Goal: Communication & Community: Answer question/provide support

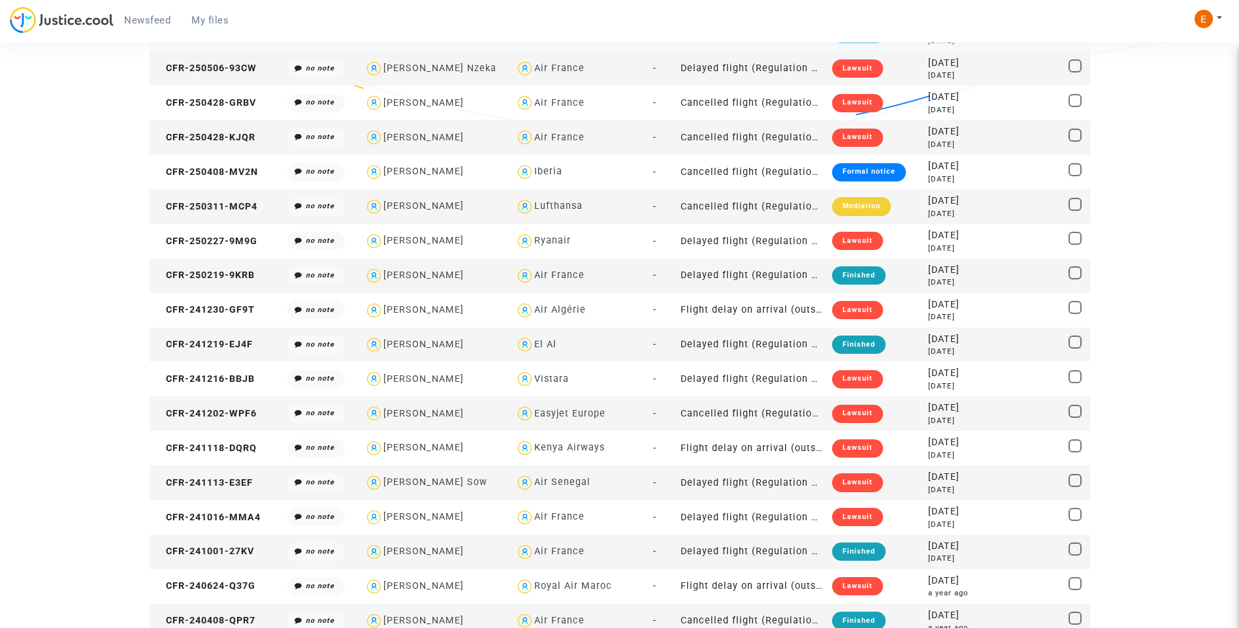
scroll to position [365, 0]
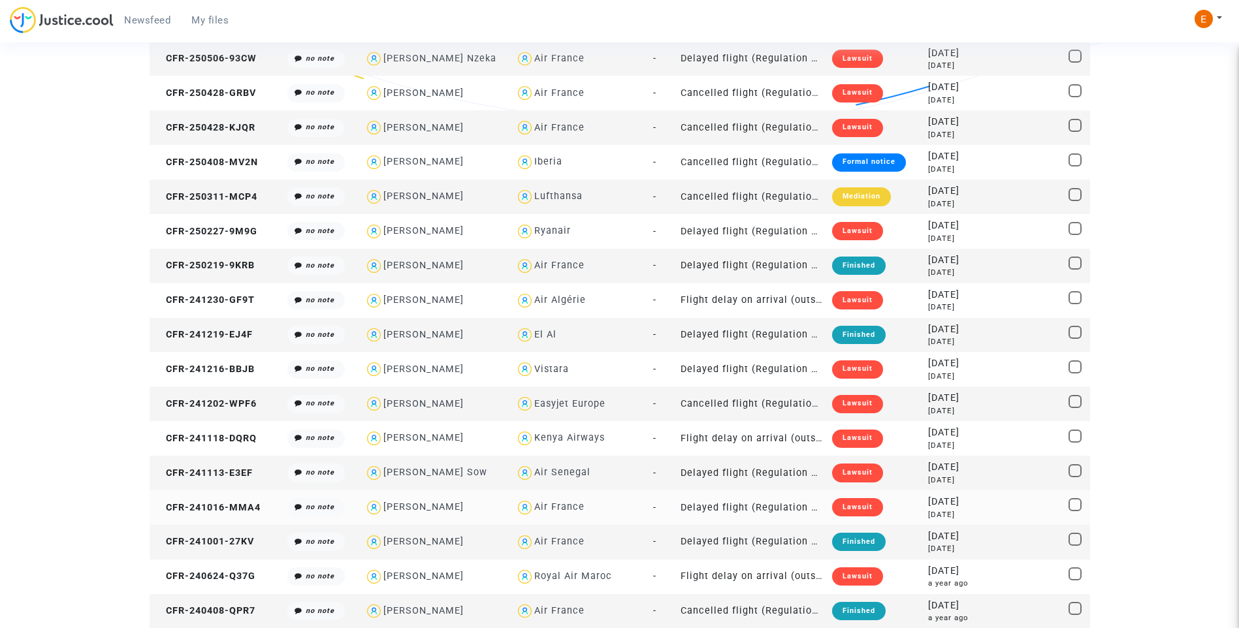
click at [436, 506] on div "Yvon Le Gall" at bounding box center [423, 507] width 80 height 11
type textarea "Le Gall @"Yvon Le Gall" @"Pitcher Avocat""
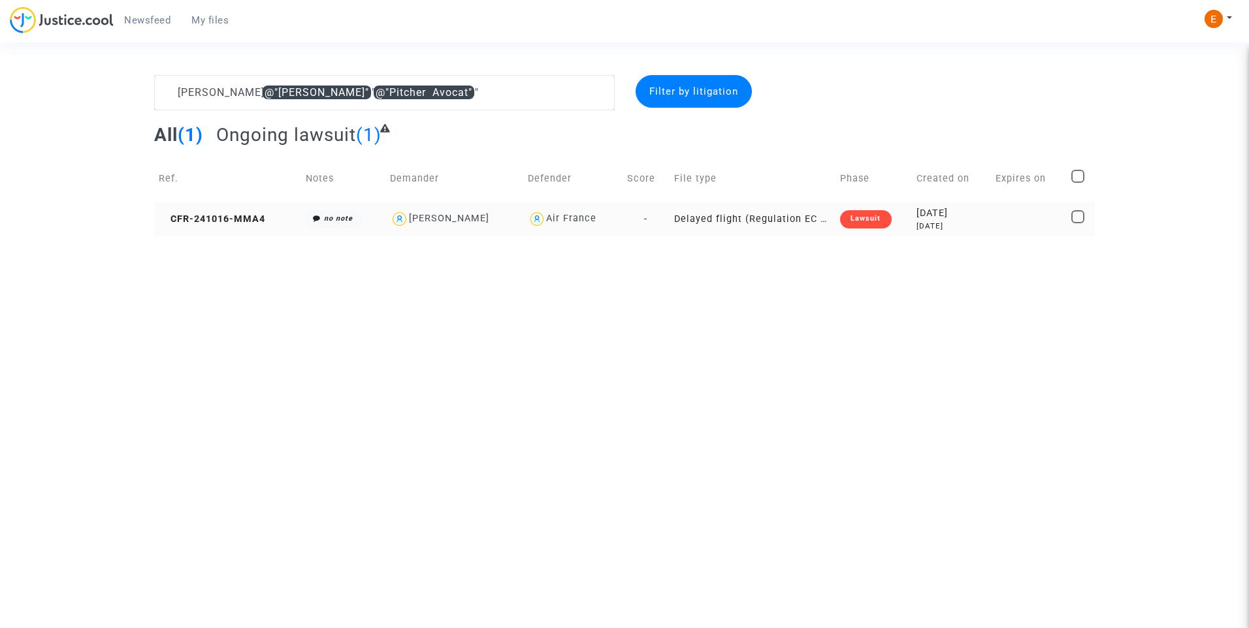
click at [869, 221] on div "Lawsuit" at bounding box center [865, 219] width 51 height 18
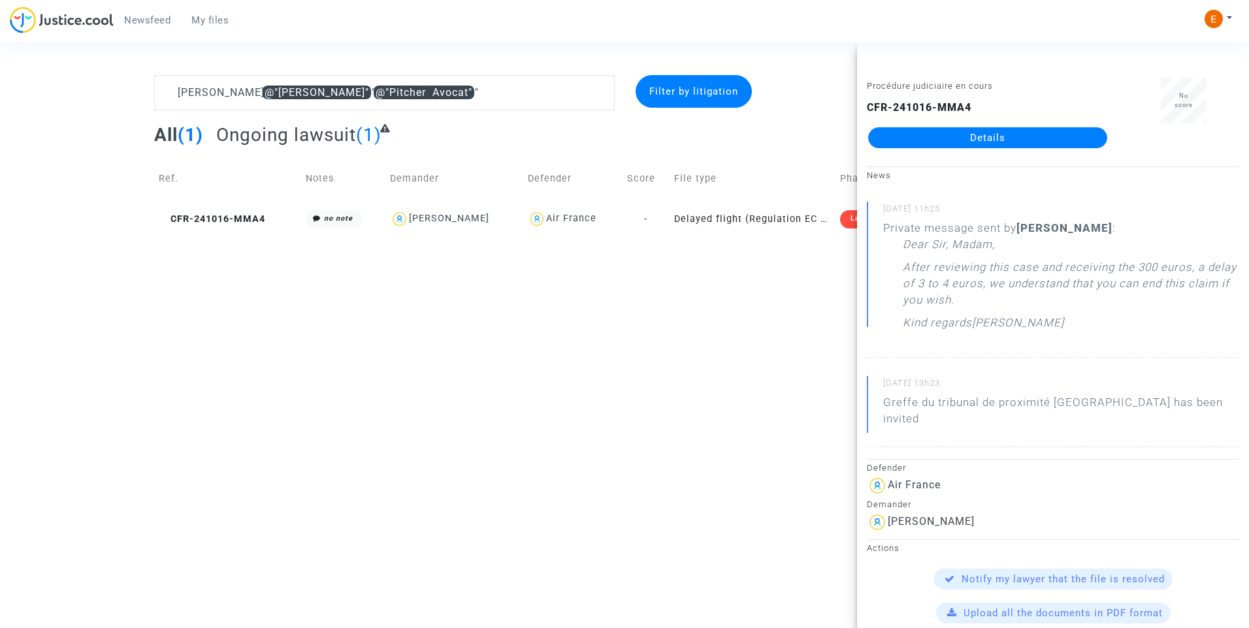
drag, startPoint x: 1016, startPoint y: 138, endPoint x: 1002, endPoint y: 138, distance: 14.4
click at [1016, 138] on link "Details" at bounding box center [987, 137] width 239 height 21
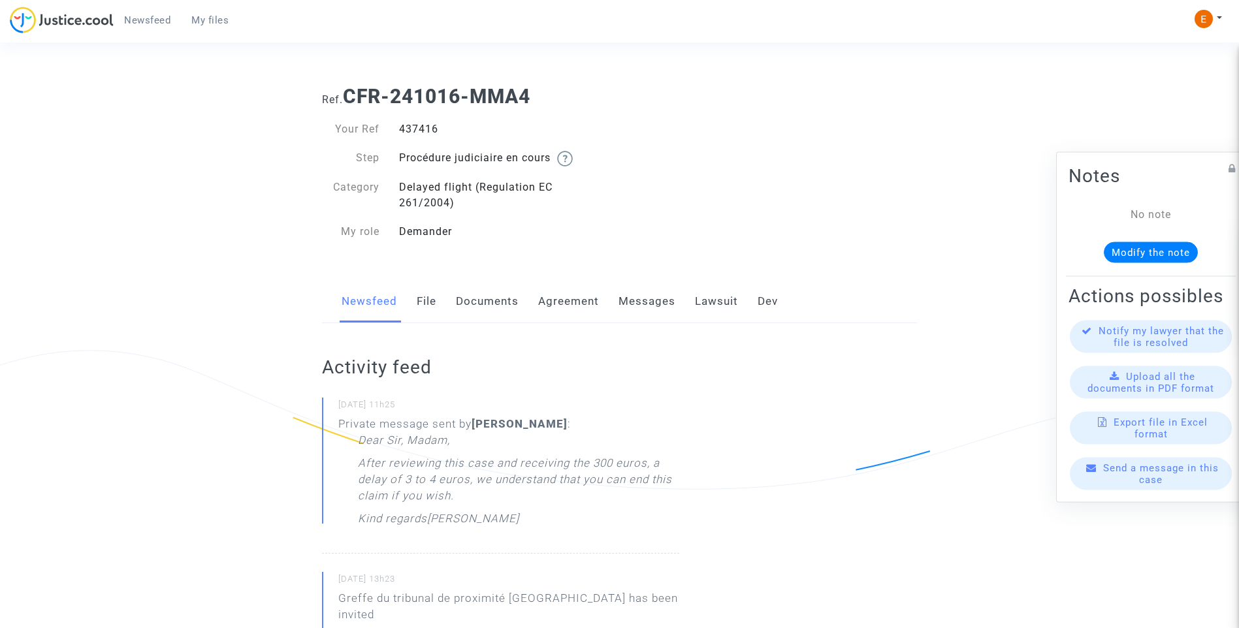
click at [719, 293] on link "Lawsuit" at bounding box center [716, 301] width 43 height 43
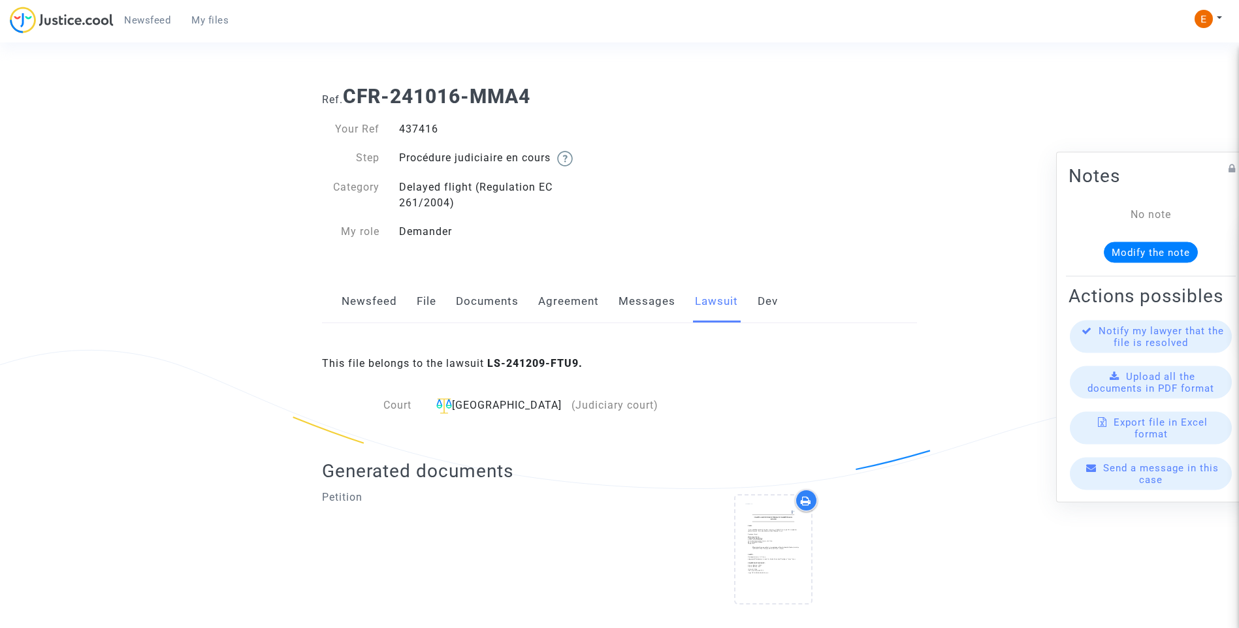
click at [650, 288] on link "Messages" at bounding box center [646, 301] width 57 height 43
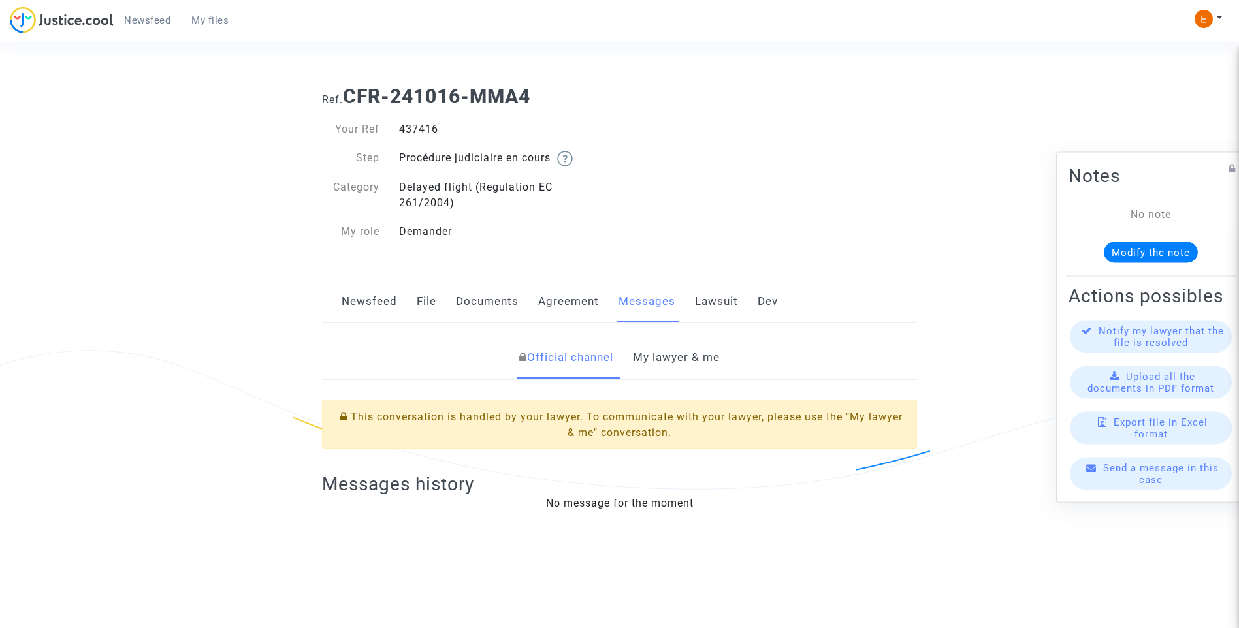
click at [696, 362] on link "My lawyer & me" at bounding box center [676, 357] width 87 height 43
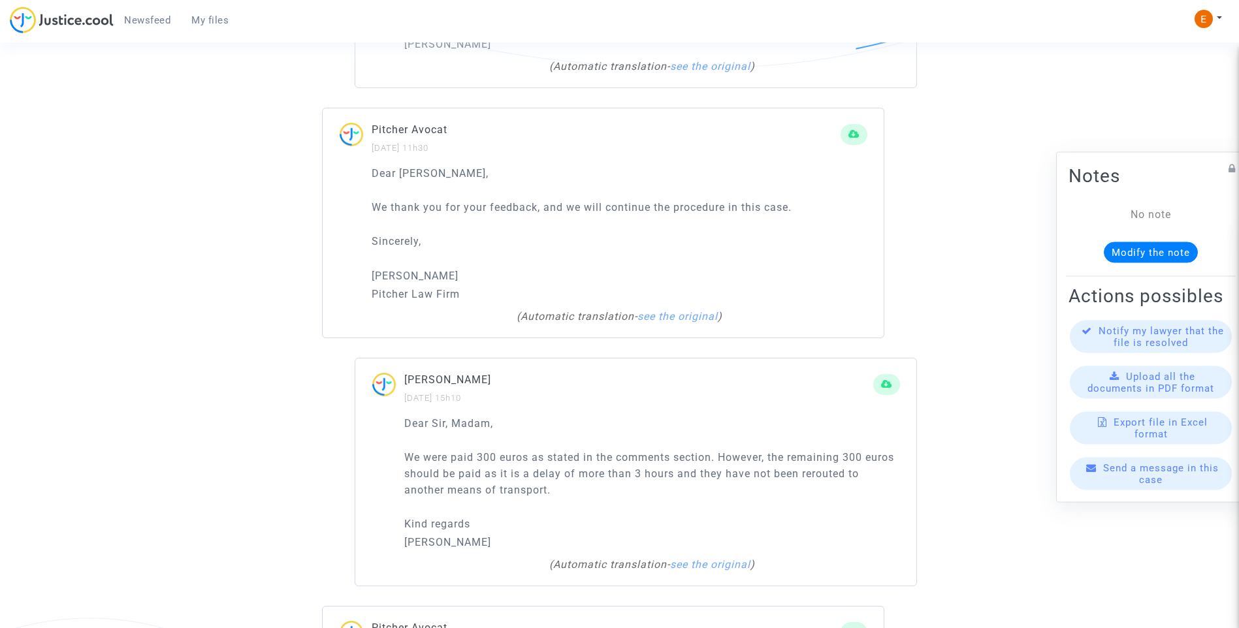
scroll to position [718, 0]
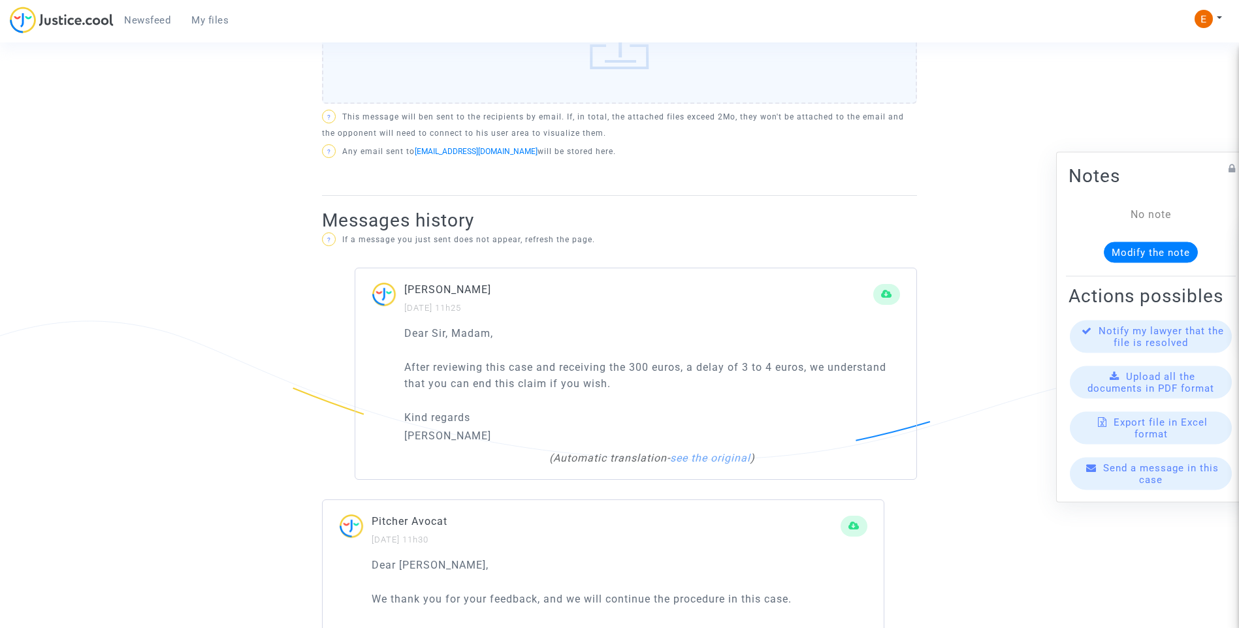
drag, startPoint x: 208, startPoint y: 16, endPoint x: 247, endPoint y: 23, distance: 39.7
click at [208, 16] on span "My files" at bounding box center [209, 20] width 37 height 12
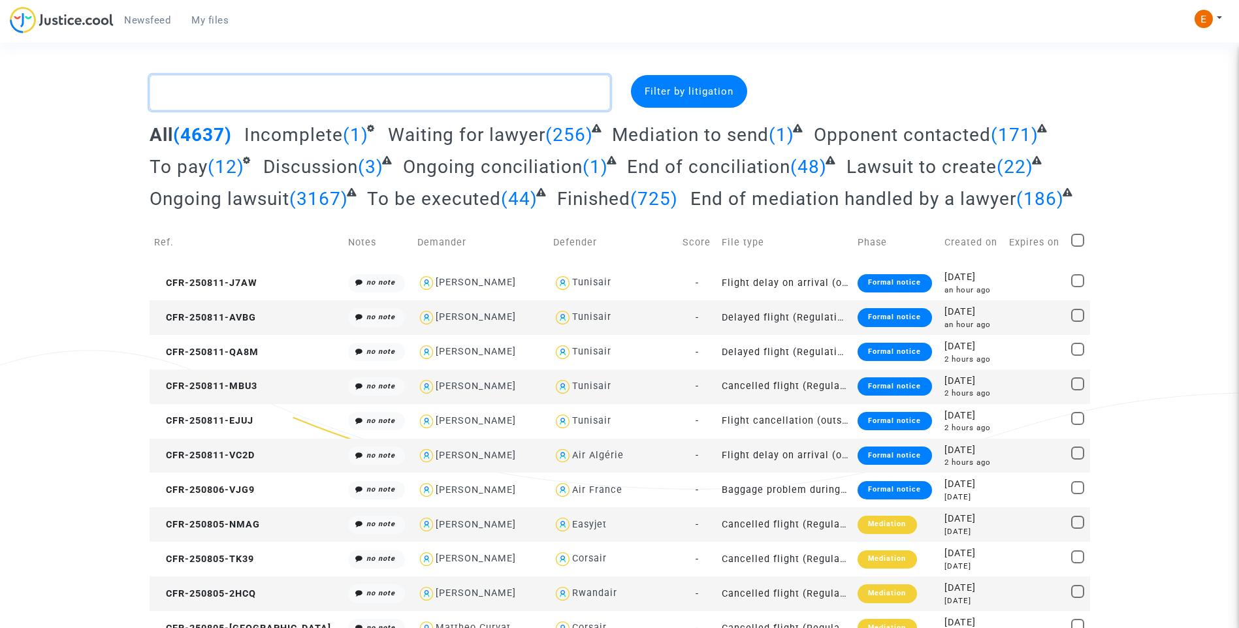
paste textarea "Sinegre"
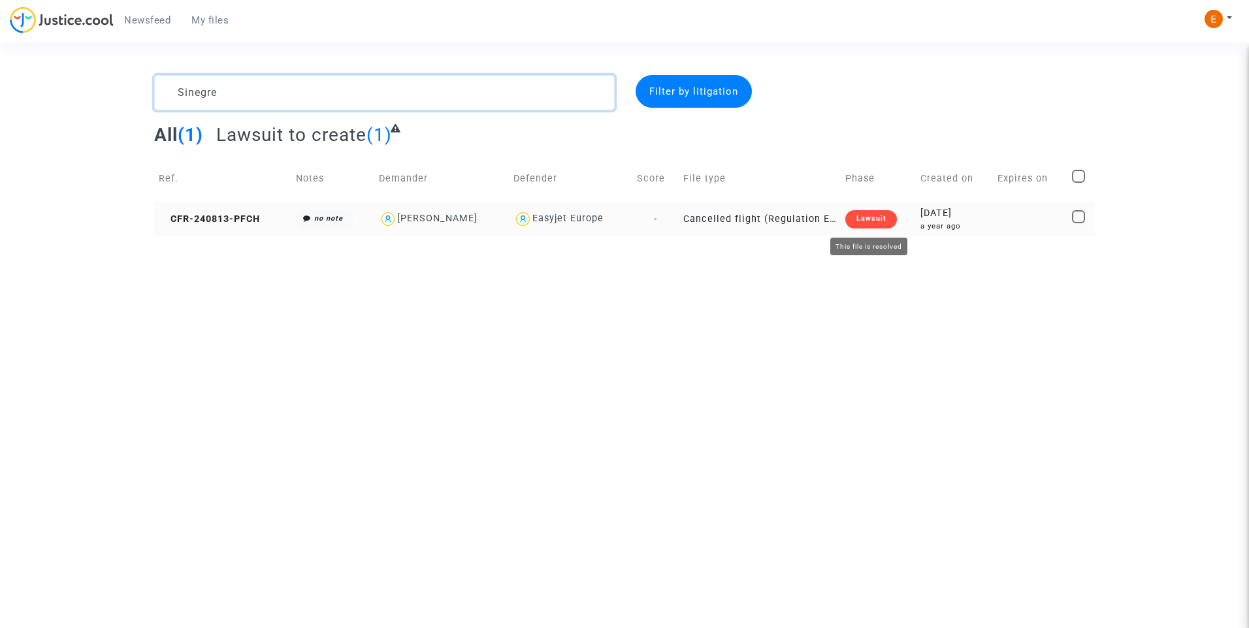
type textarea "Sinegre"
click at [863, 223] on div "Lawsuit" at bounding box center [870, 219] width 51 height 18
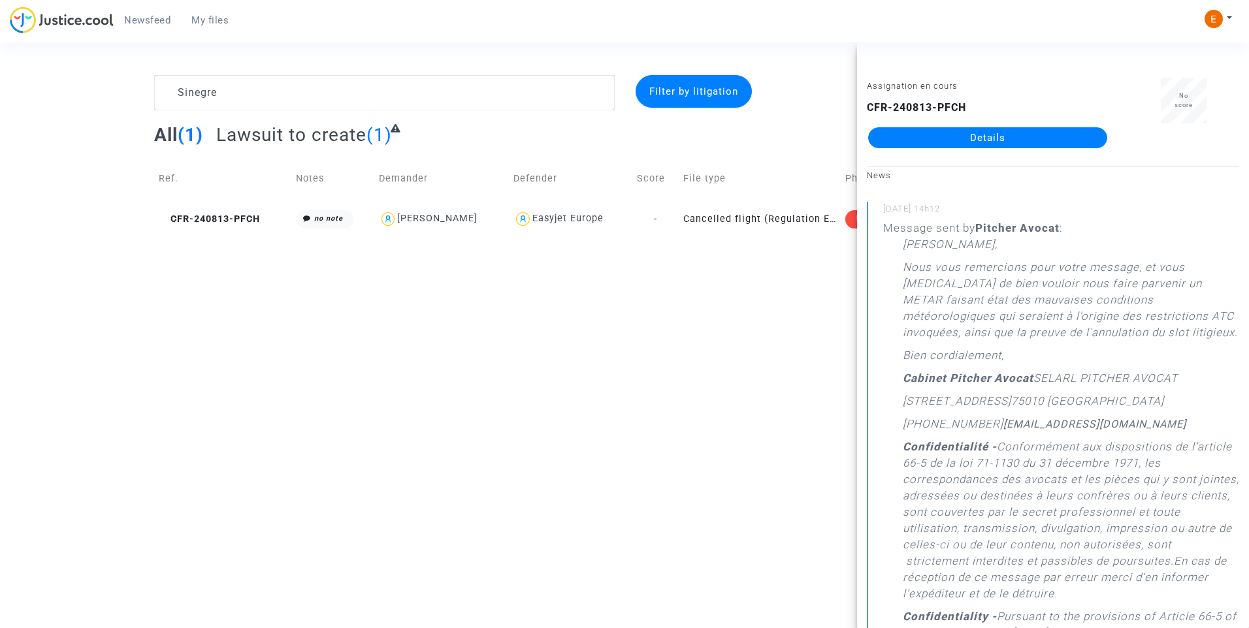
click at [940, 131] on link "Details" at bounding box center [987, 137] width 239 height 21
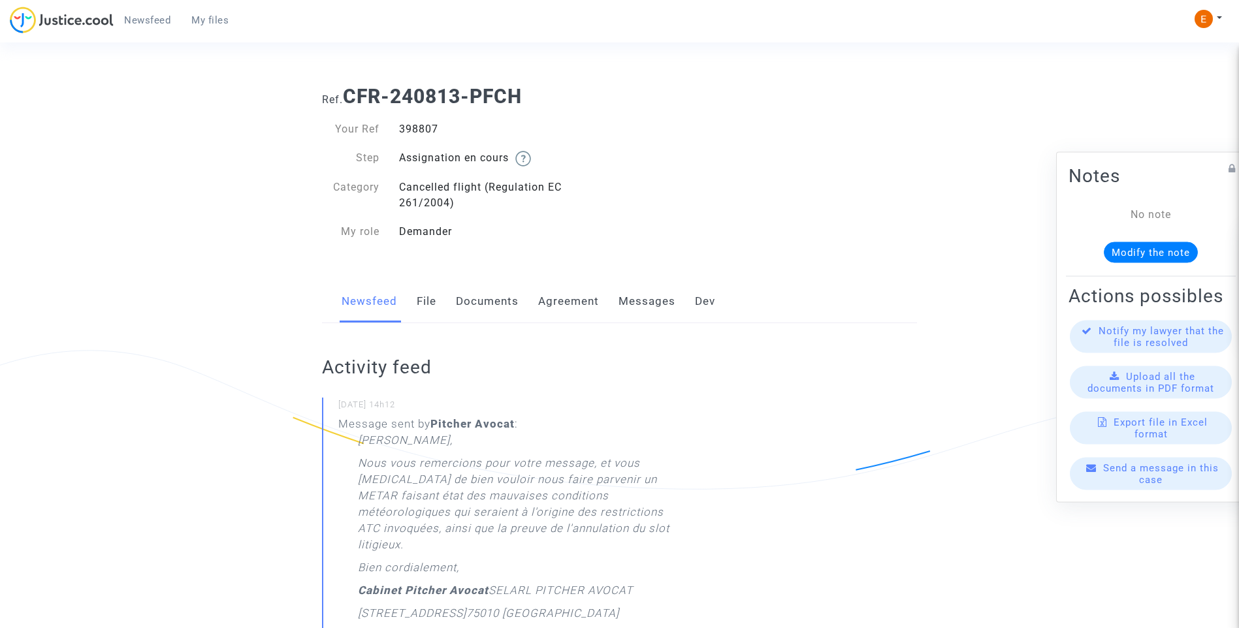
drag, startPoint x: 351, startPoint y: 464, endPoint x: 633, endPoint y: 522, distance: 287.3
drag, startPoint x: 633, startPoint y: 522, endPoint x: 652, endPoint y: 297, distance: 225.5
click at [651, 293] on link "Messages" at bounding box center [646, 301] width 57 height 43
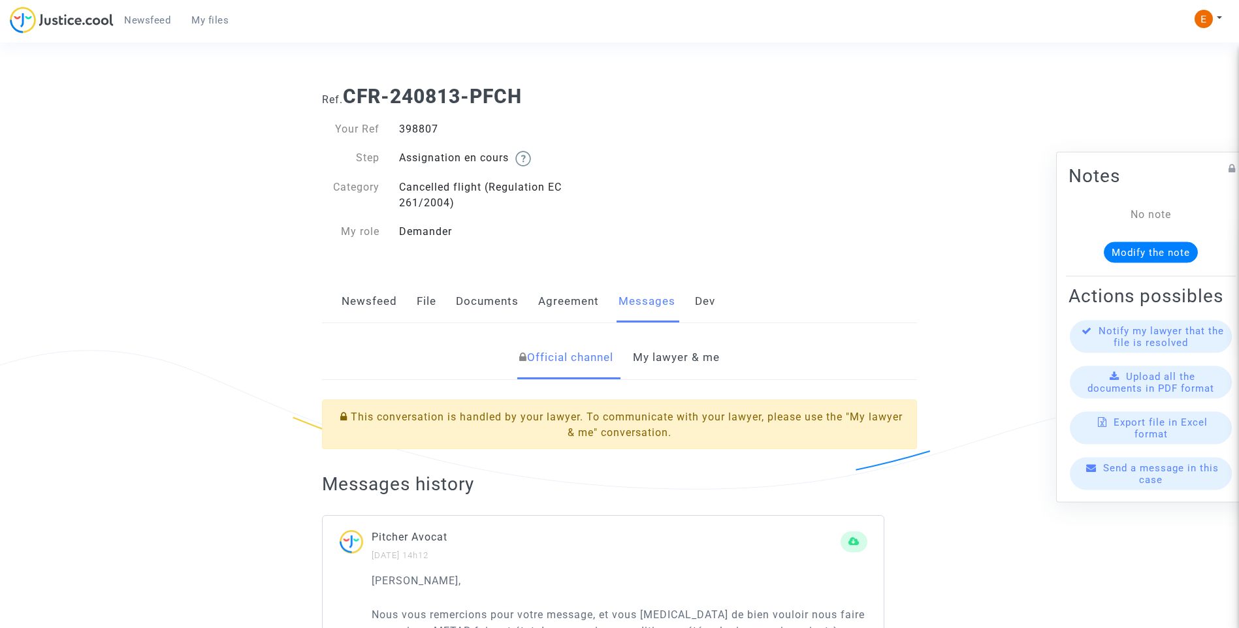
drag, startPoint x: 699, startPoint y: 361, endPoint x: 704, endPoint y: 368, distance: 8.4
click at [698, 360] on link "My lawyer & me" at bounding box center [676, 357] width 87 height 43
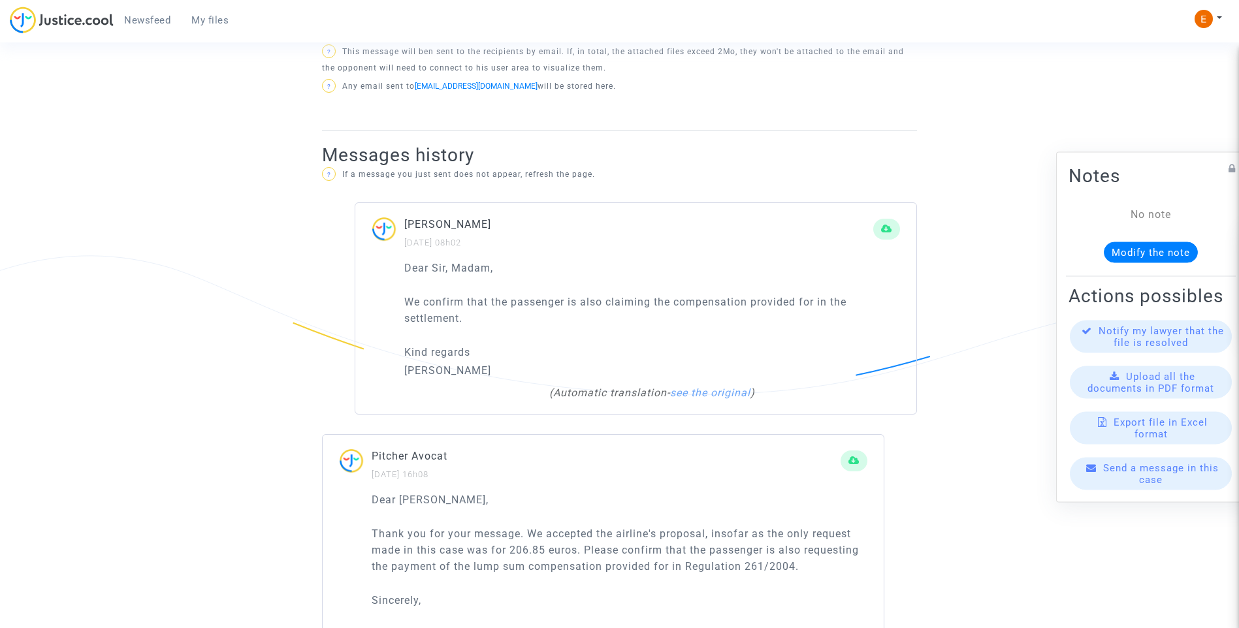
scroll to position [914, 0]
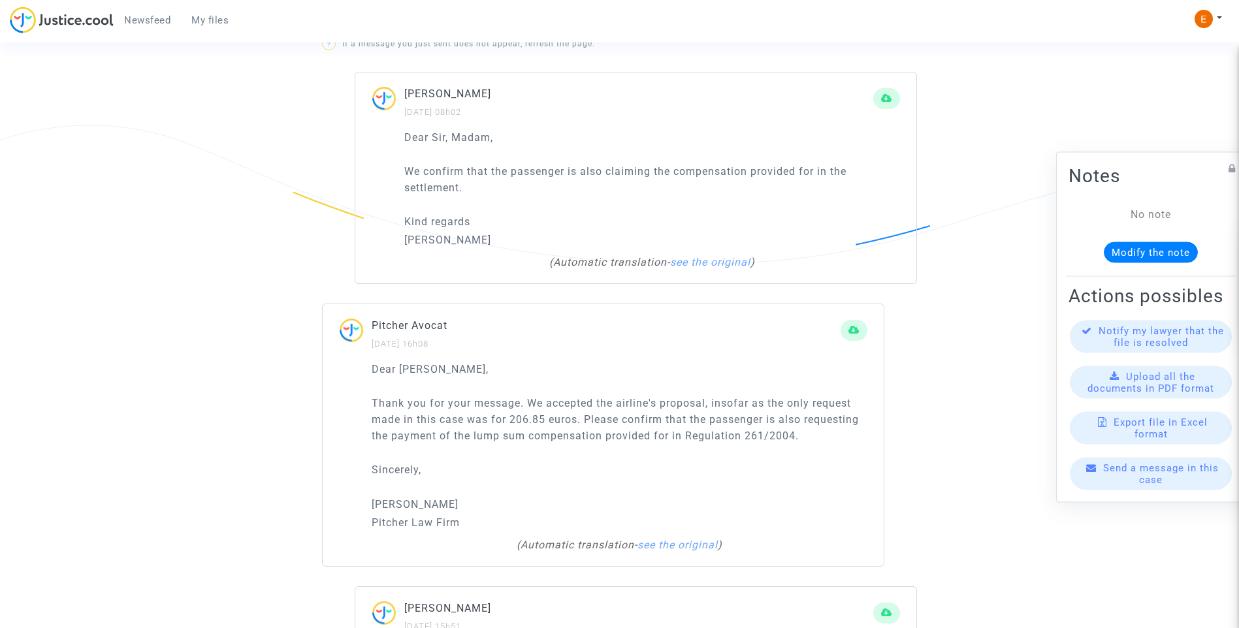
drag, startPoint x: 683, startPoint y: 440, endPoint x: 333, endPoint y: 412, distance: 351.1
click at [333, 412] on div "Dear Laura, Thank you for your message. We accepted the airline's proposal, ins…" at bounding box center [603, 463] width 561 height 205
drag, startPoint x: 333, startPoint y: 412, endPoint x: 383, endPoint y: 412, distance: 49.6
click at [413, 413] on p "Thank you for your message. We accepted the airline's proposal, insofar as the …" at bounding box center [620, 419] width 496 height 49
drag, startPoint x: 370, startPoint y: 404, endPoint x: 847, endPoint y: 438, distance: 478.6
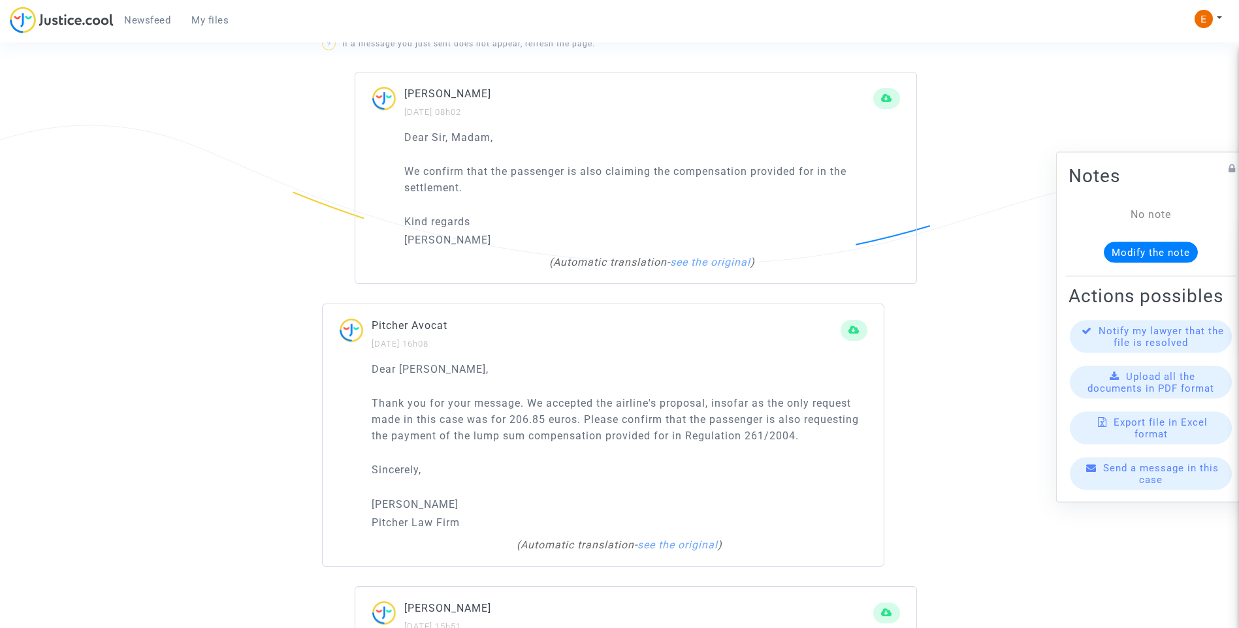
click at [847, 438] on div "Dear Laura, Thank you for your message. We accepted the airline's proposal, ins…" at bounding box center [603, 463] width 561 height 205
drag, startPoint x: 847, startPoint y: 438, endPoint x: 722, endPoint y: 429, distance: 125.0
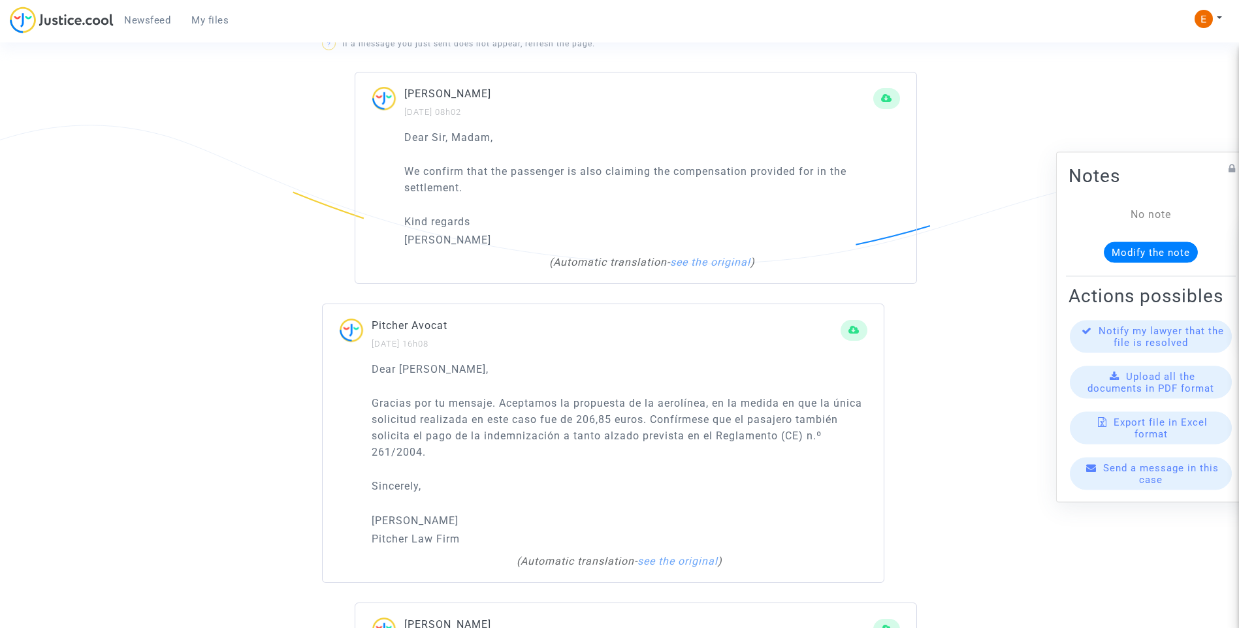
click at [570, 364] on p "Dear Laura," at bounding box center [620, 369] width 496 height 16
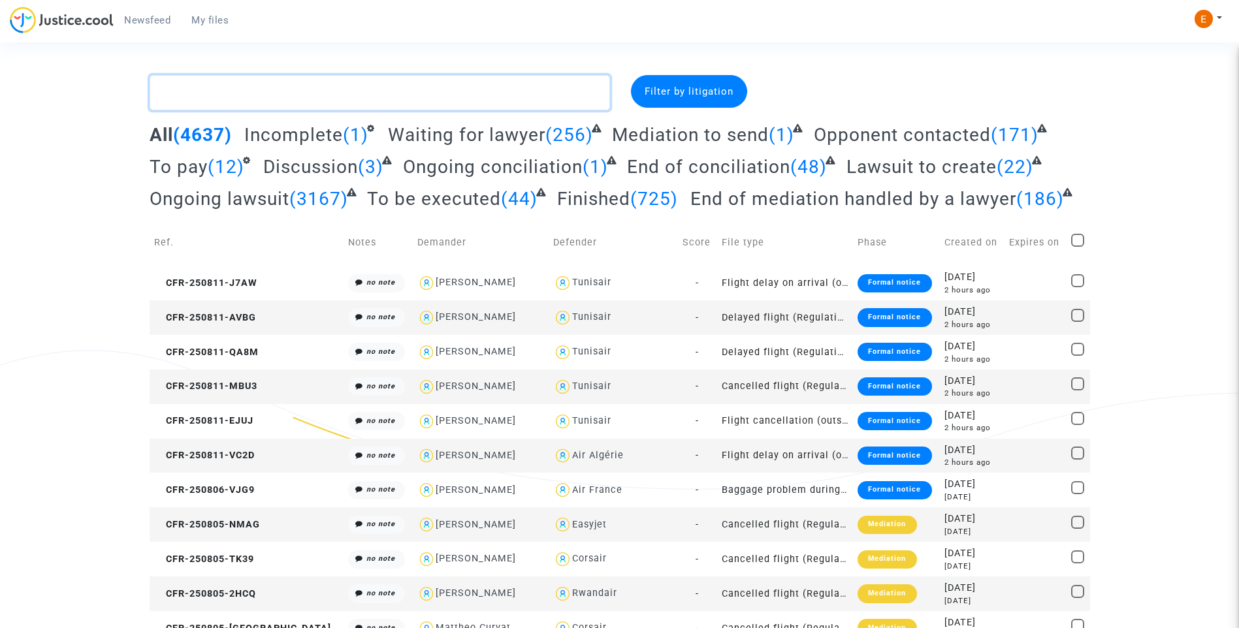
paste textarea "[PERSON_NAME]"
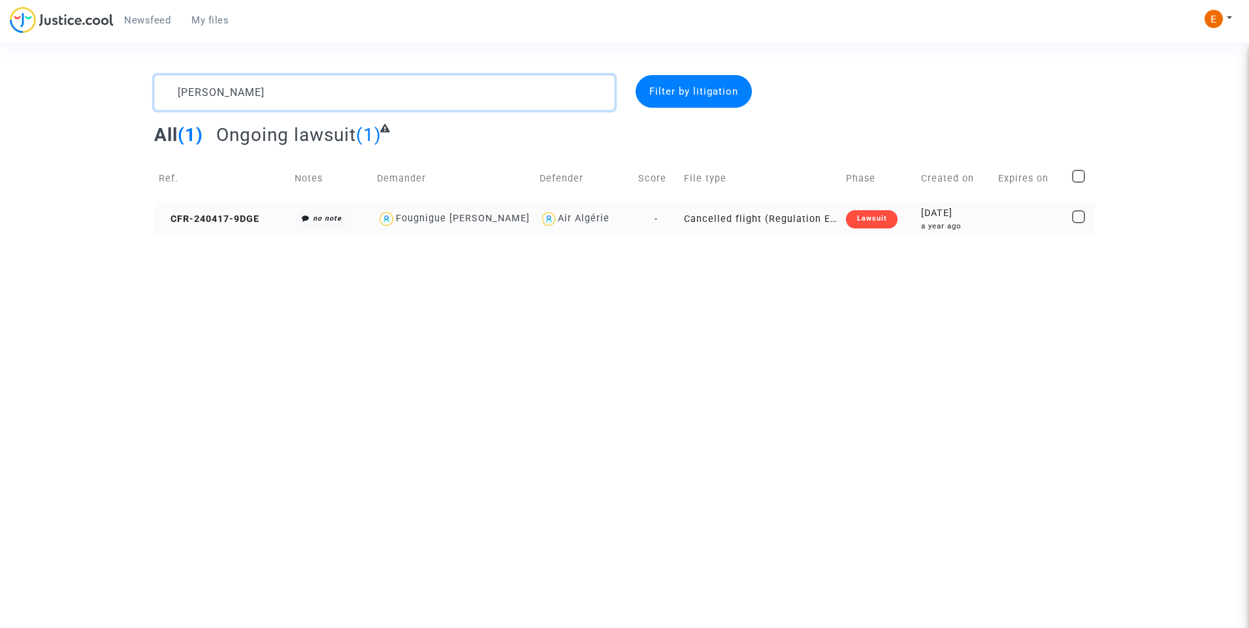
type textarea "[PERSON_NAME]"
click at [857, 214] on div "Lawsuit" at bounding box center [871, 219] width 51 height 18
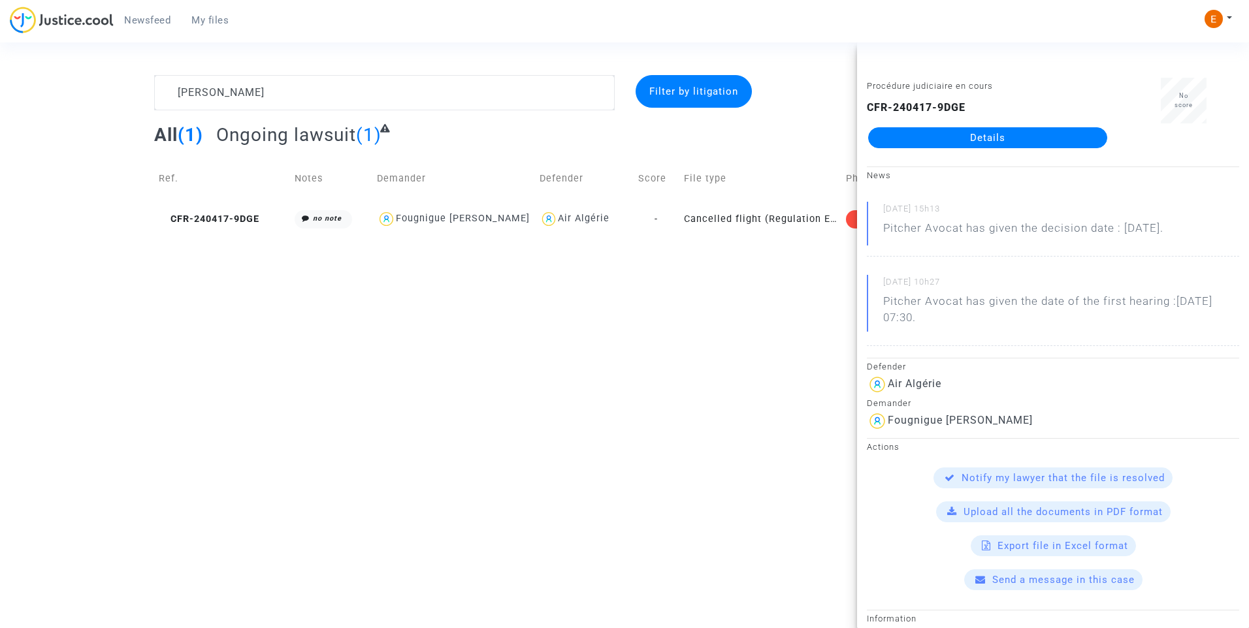
click at [978, 143] on link "Details" at bounding box center [987, 137] width 239 height 21
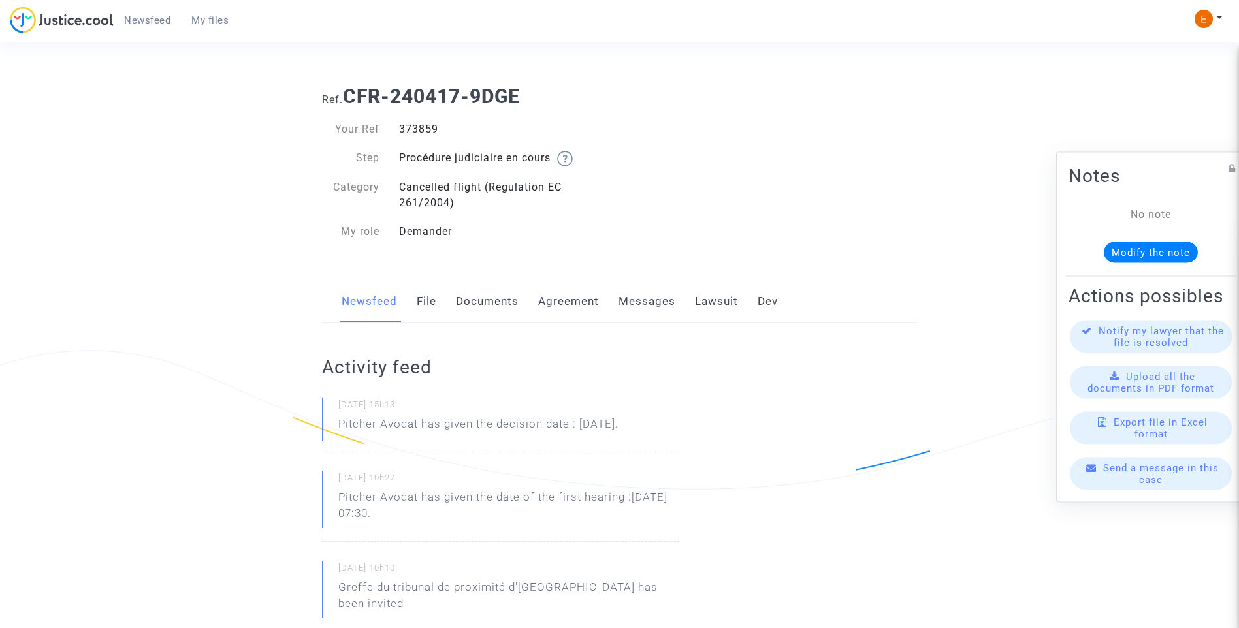
click at [701, 315] on link "Lawsuit" at bounding box center [716, 301] width 43 height 43
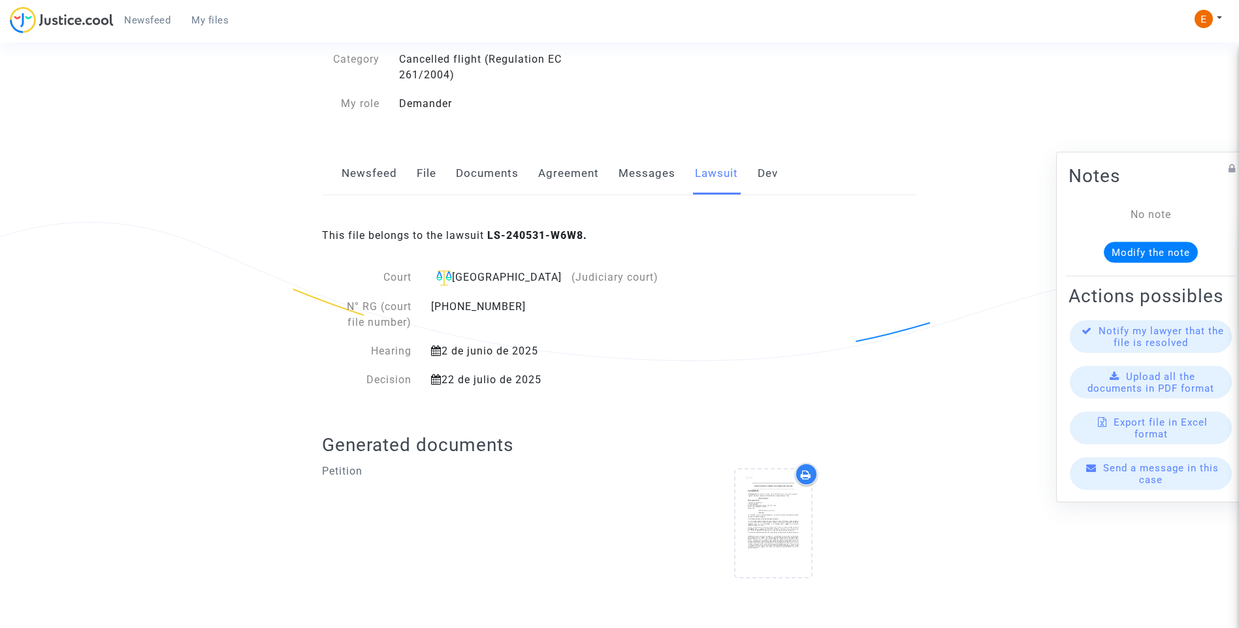
scroll to position [129, 0]
click at [805, 543] on div at bounding box center [773, 523] width 76 height 42
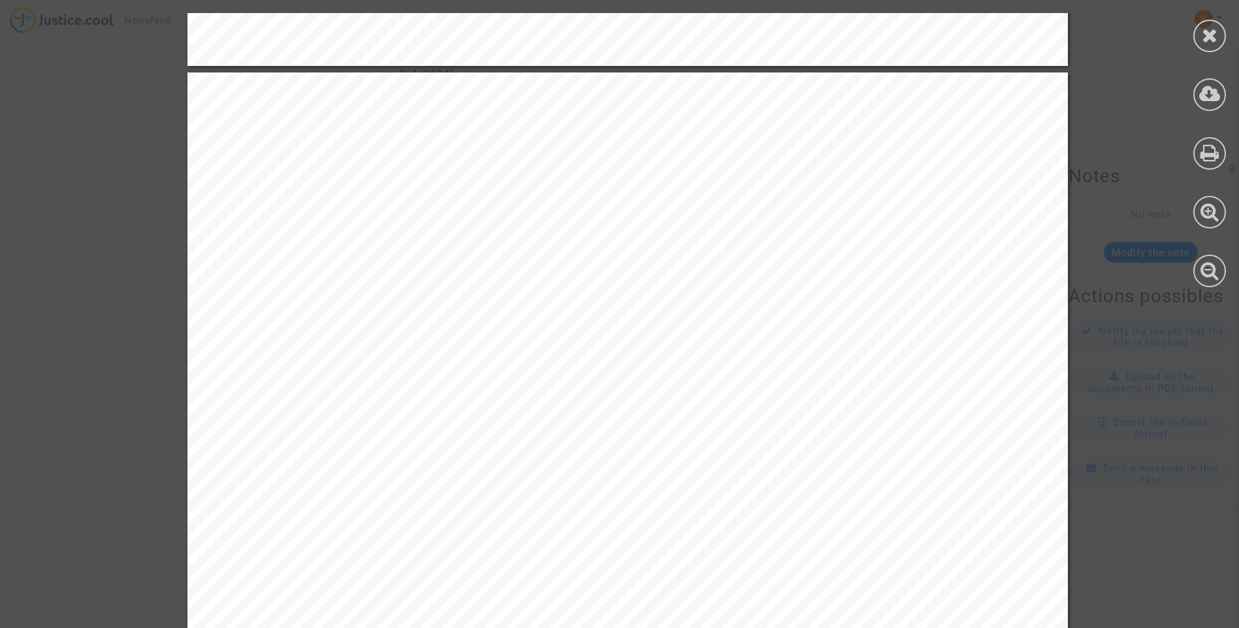
scroll to position [1437, 0]
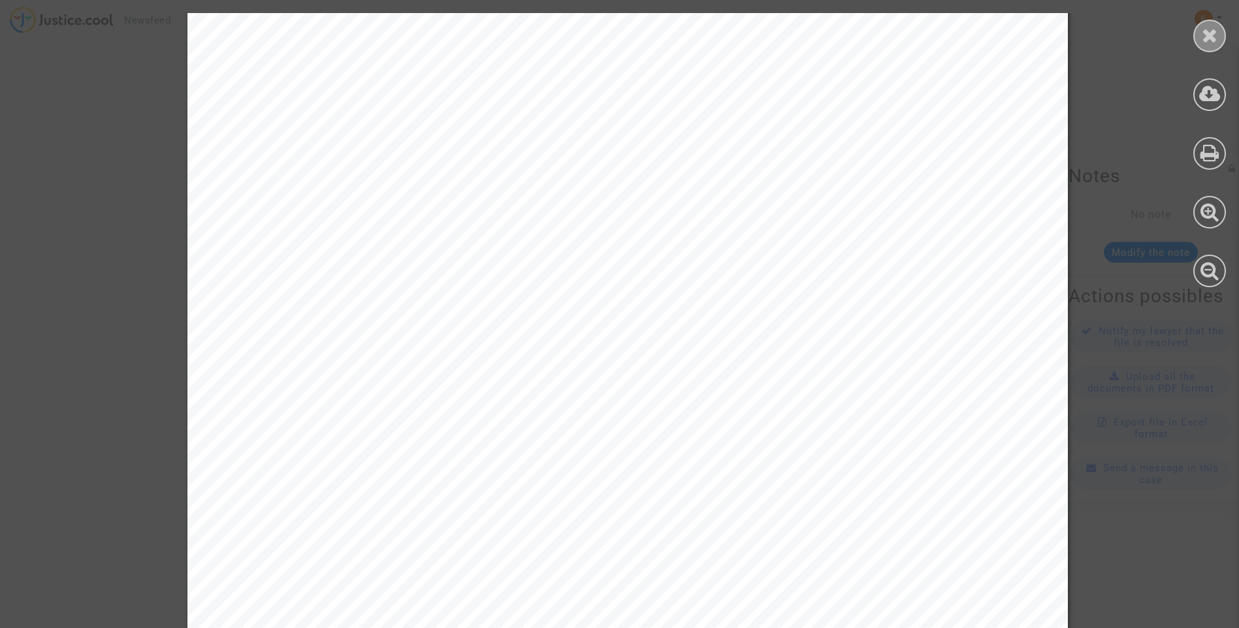
click at [1213, 40] on icon at bounding box center [1210, 35] width 16 height 20
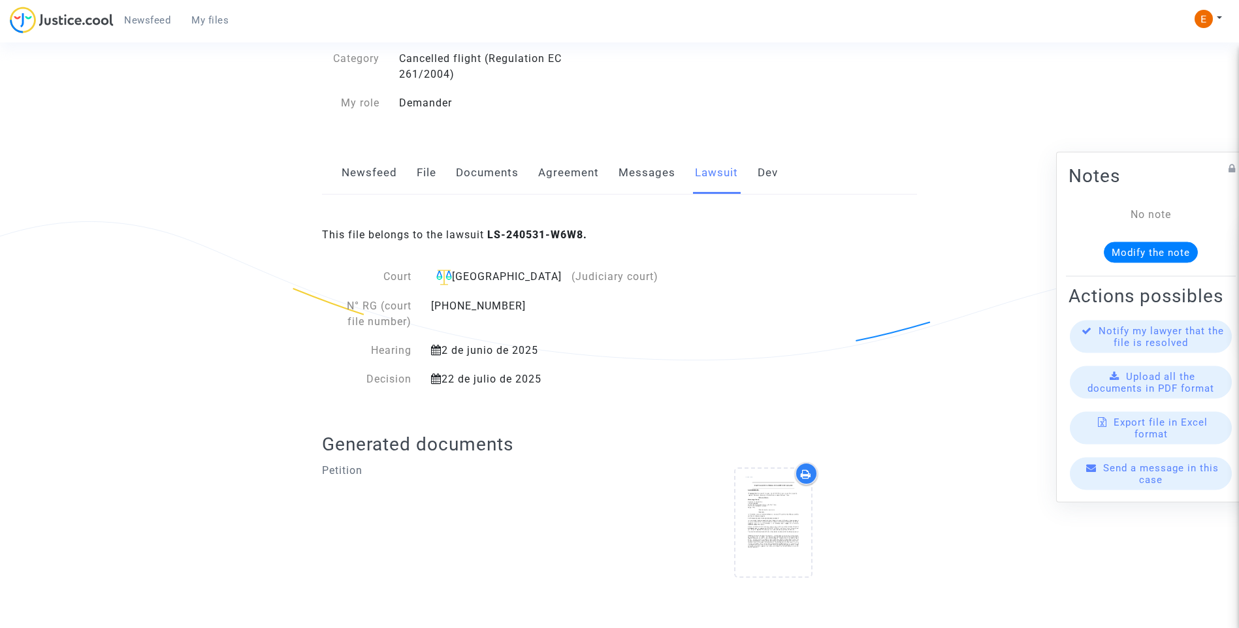
click at [232, 29] on link "My files" at bounding box center [210, 20] width 58 height 20
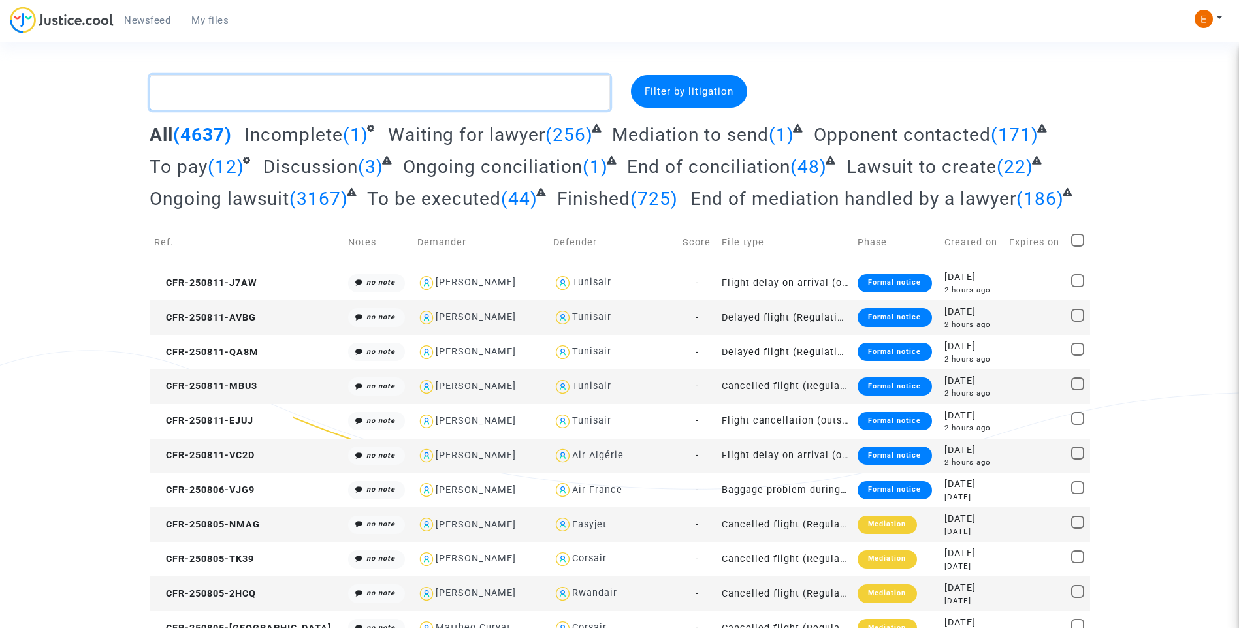
paste textarea "Deharo"
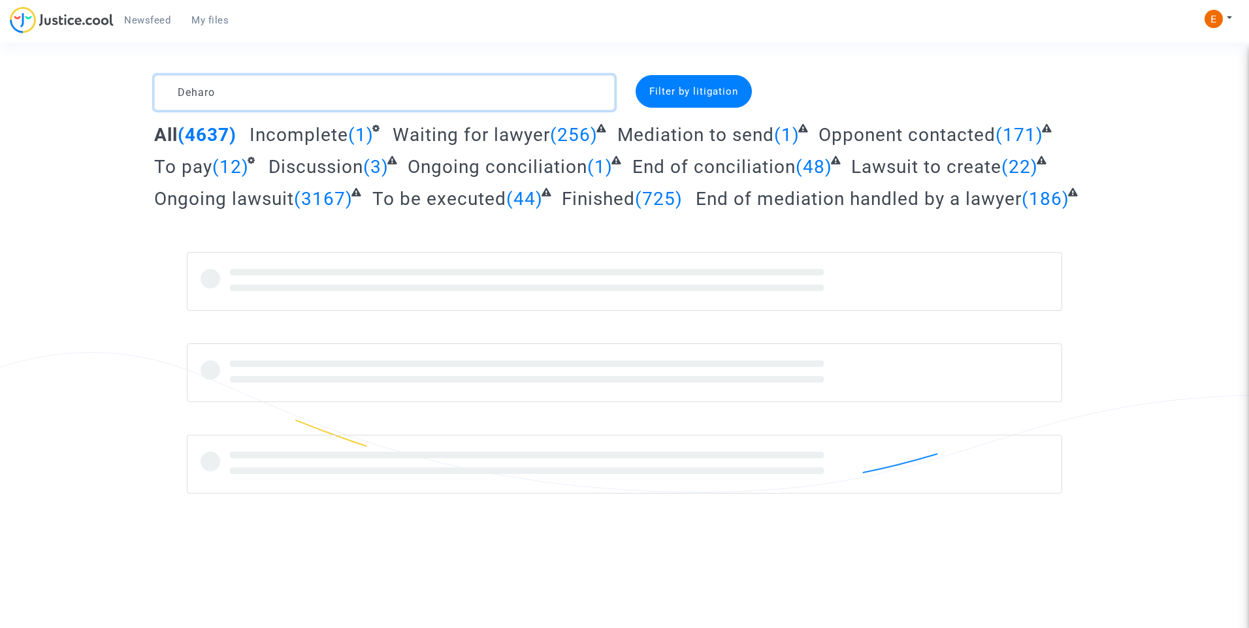
type textarea "Deharo"
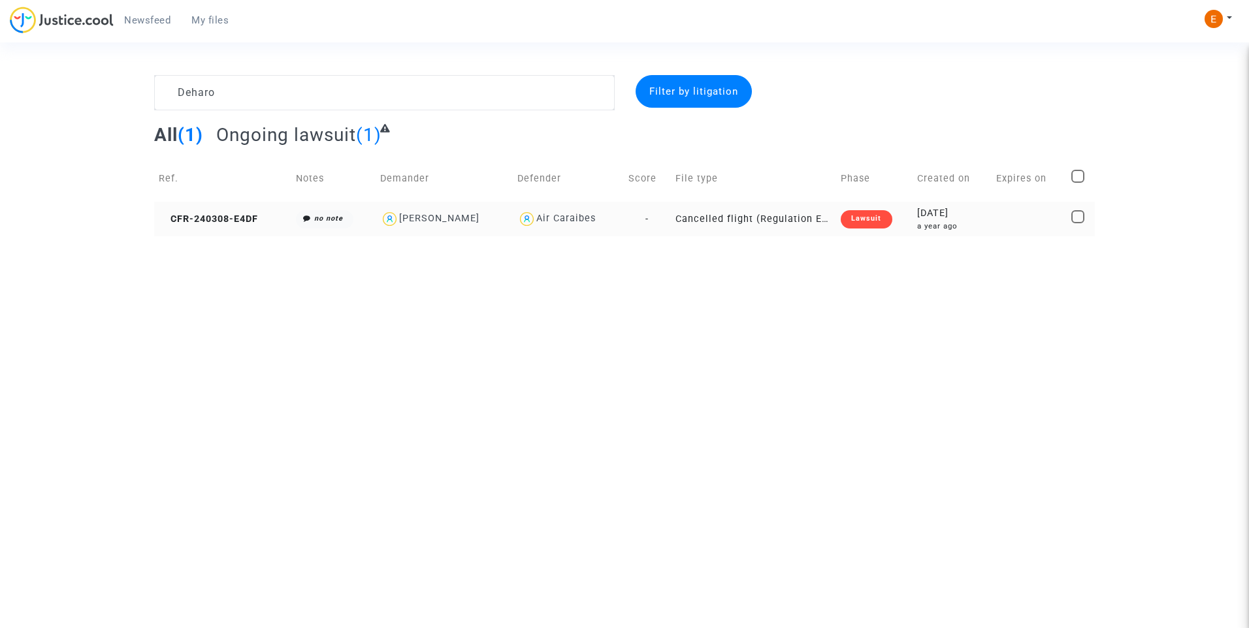
click at [871, 221] on div "Lawsuit" at bounding box center [866, 219] width 51 height 18
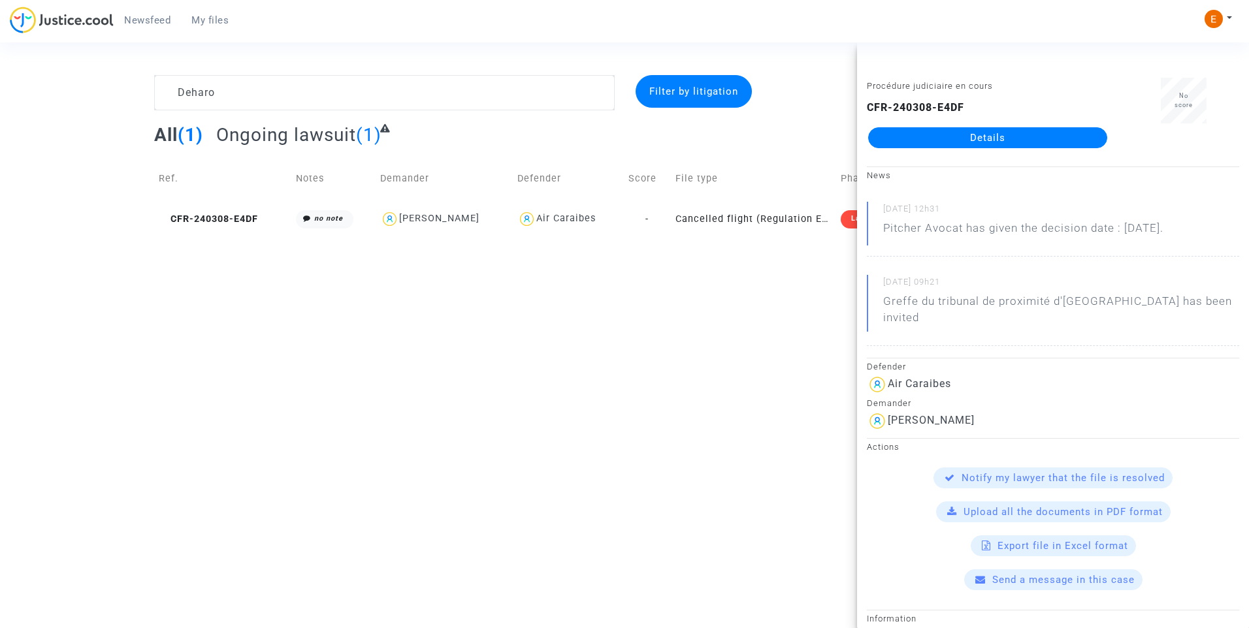
drag, startPoint x: 959, startPoint y: 140, endPoint x: 971, endPoint y: 140, distance: 11.1
click at [959, 140] on link "Details" at bounding box center [987, 137] width 239 height 21
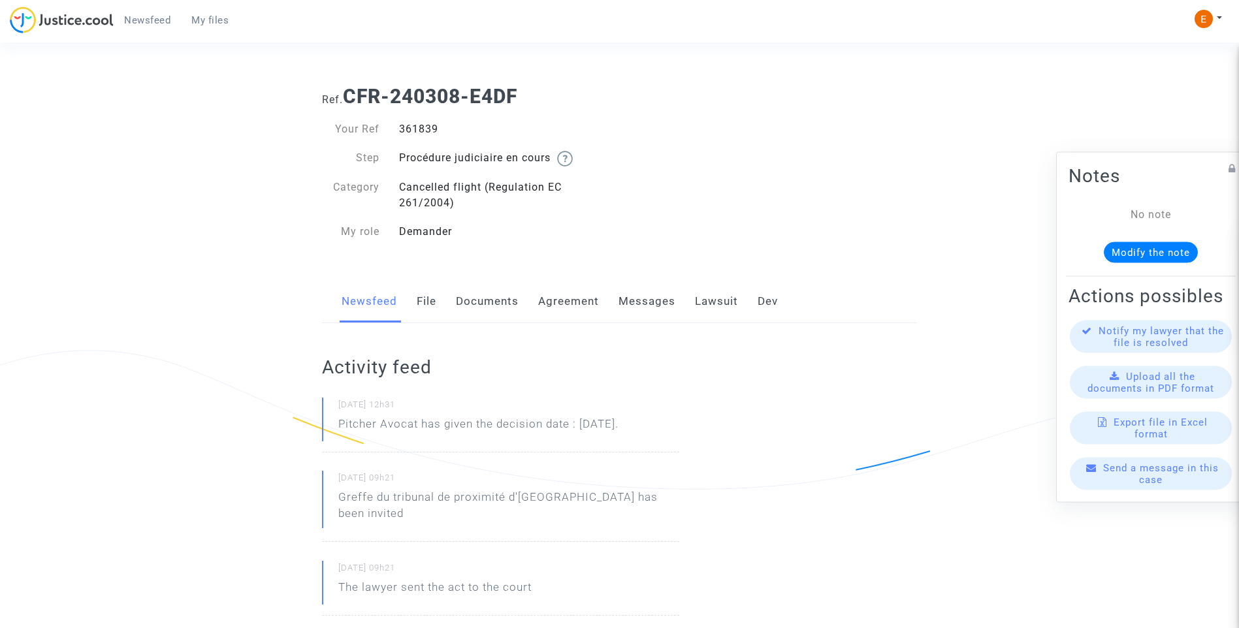
click at [720, 303] on link "Lawsuit" at bounding box center [716, 301] width 43 height 43
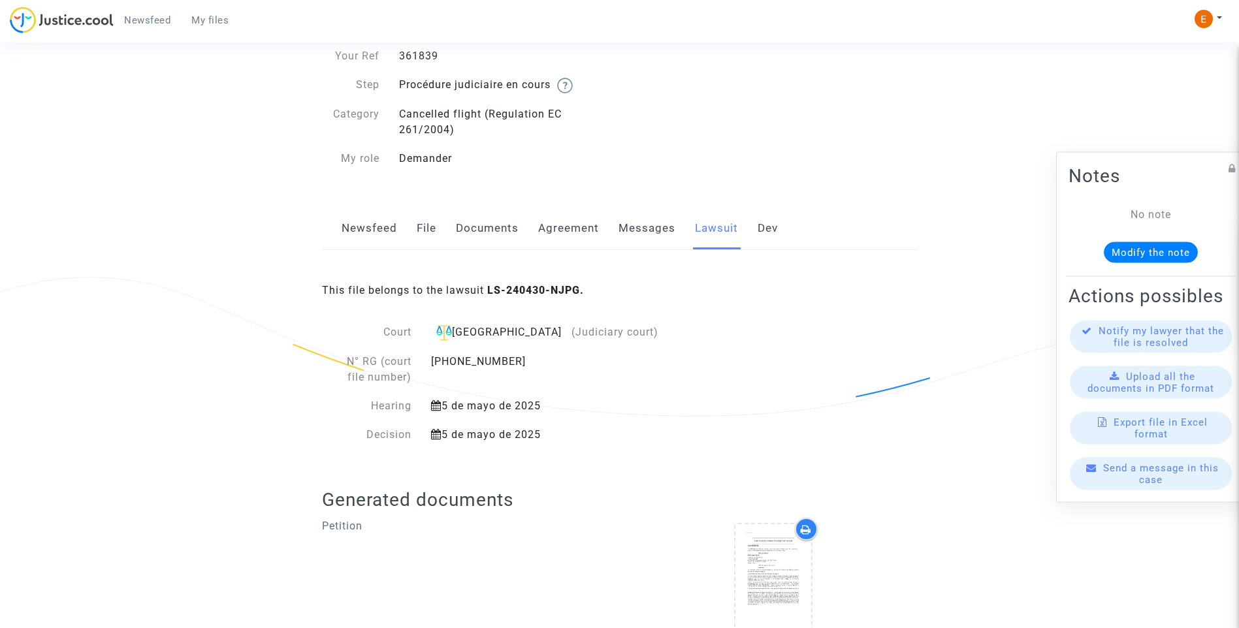
scroll to position [268, 0]
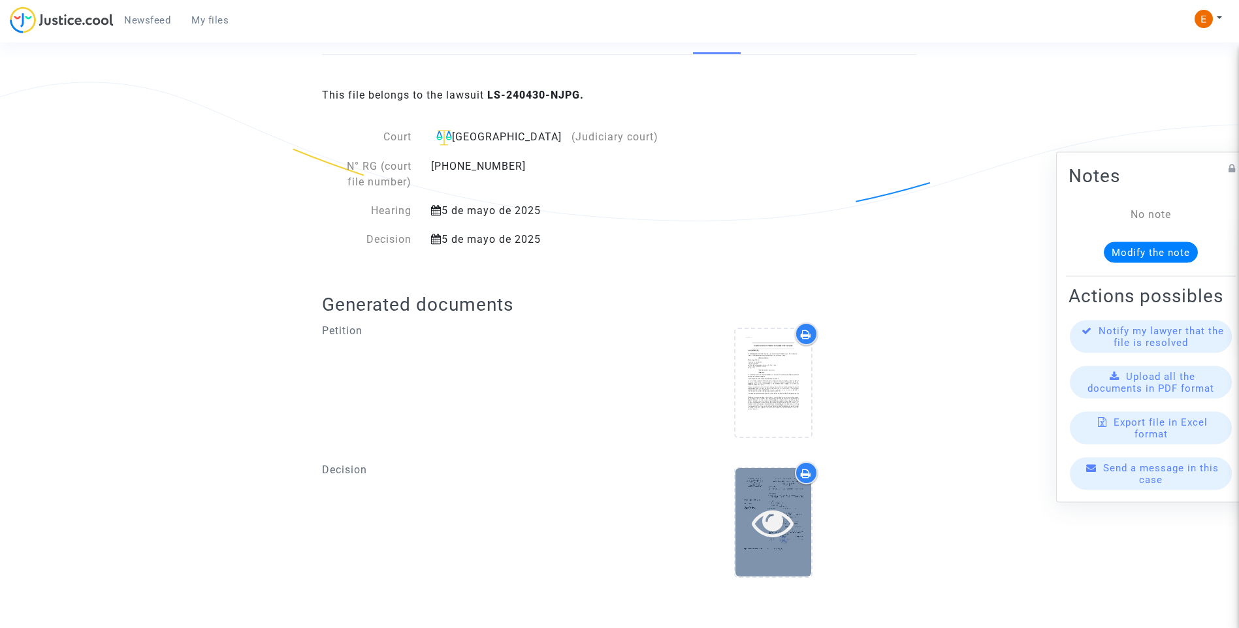
click at [797, 516] on div at bounding box center [773, 523] width 76 height 42
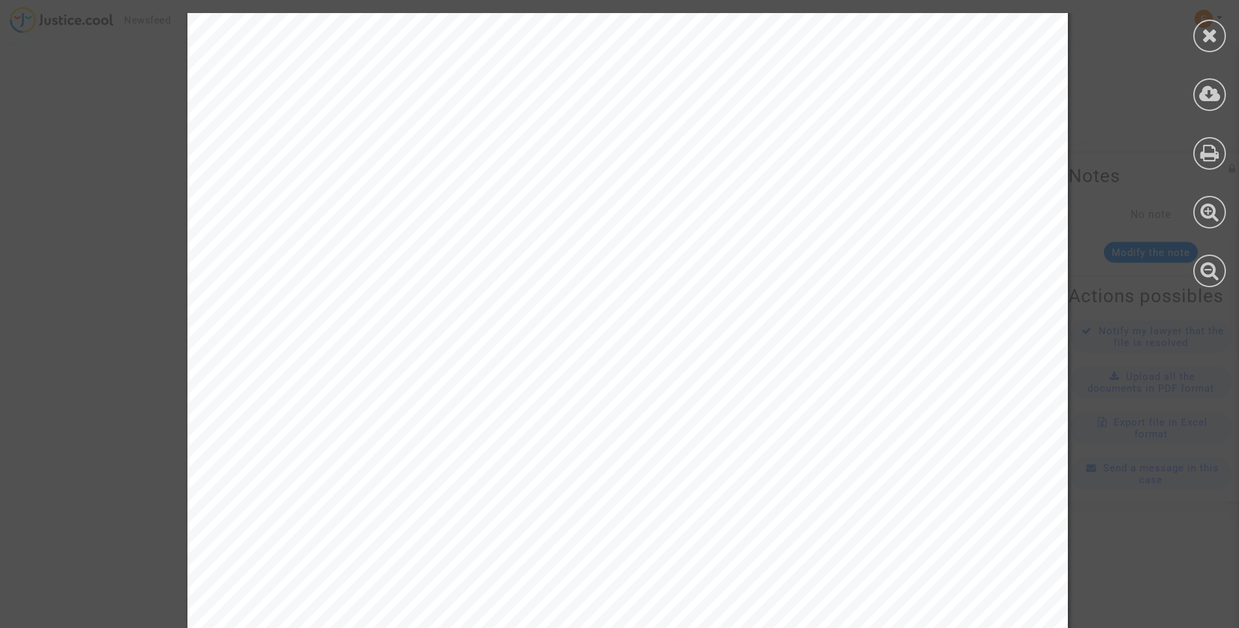
scroll to position [0, 0]
click at [1224, 40] on div at bounding box center [1209, 36] width 33 height 33
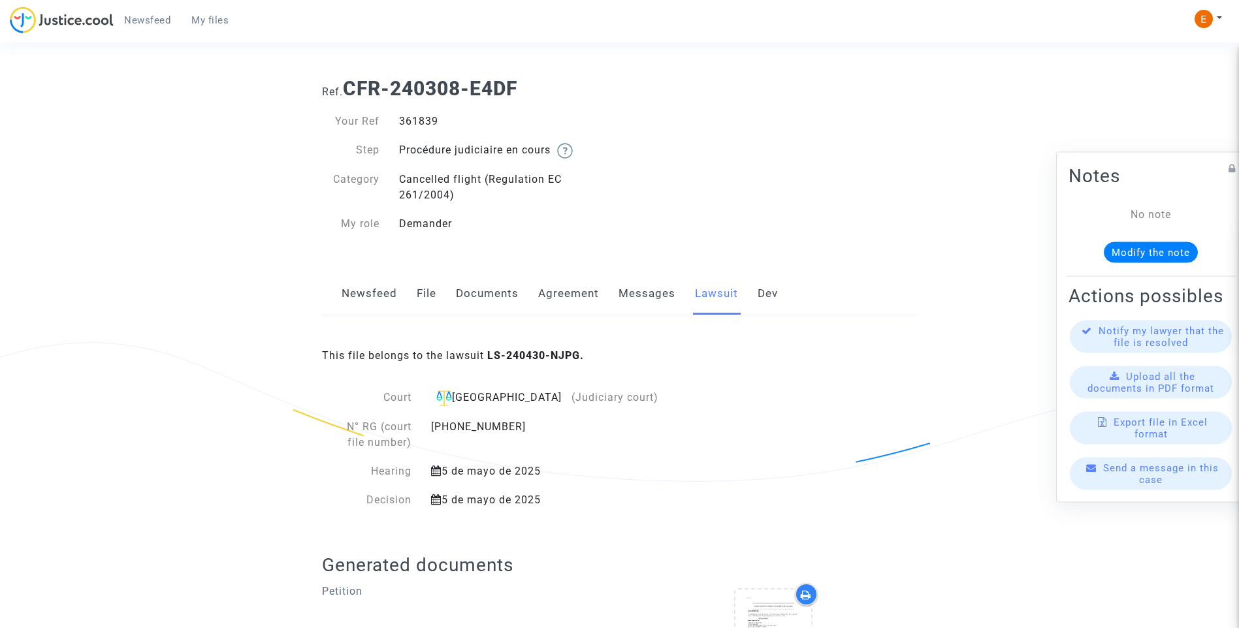
scroll to position [7, 0]
click at [647, 298] on link "Messages" at bounding box center [646, 294] width 57 height 43
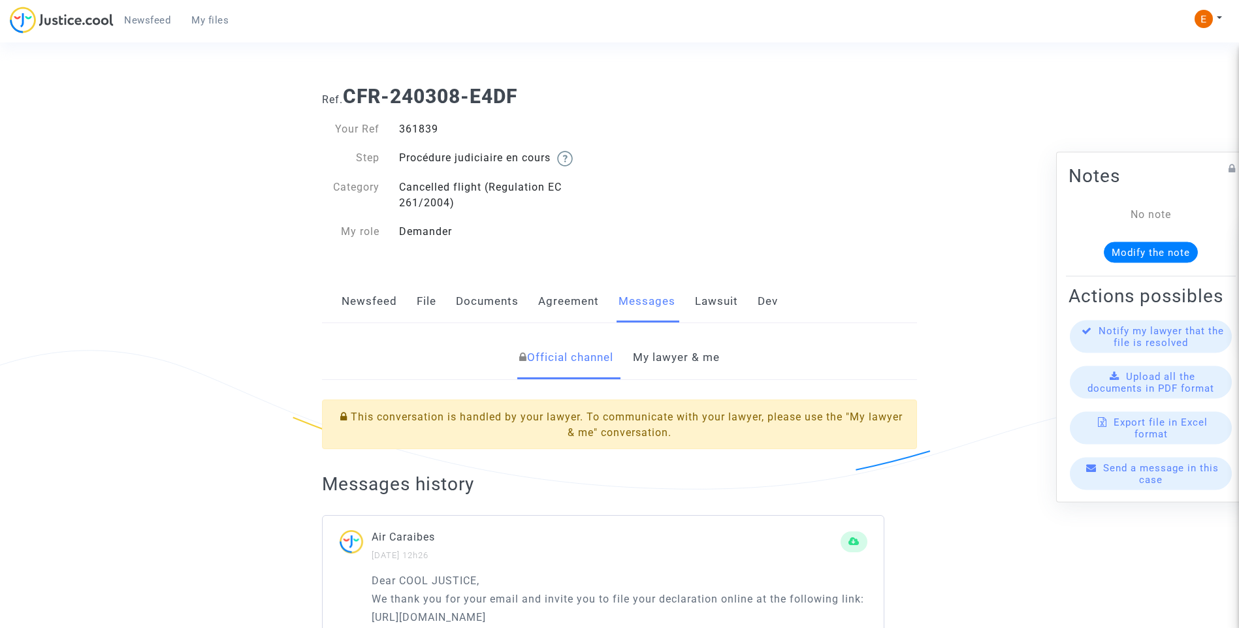
click at [709, 366] on link "My lawyer & me" at bounding box center [676, 357] width 87 height 43
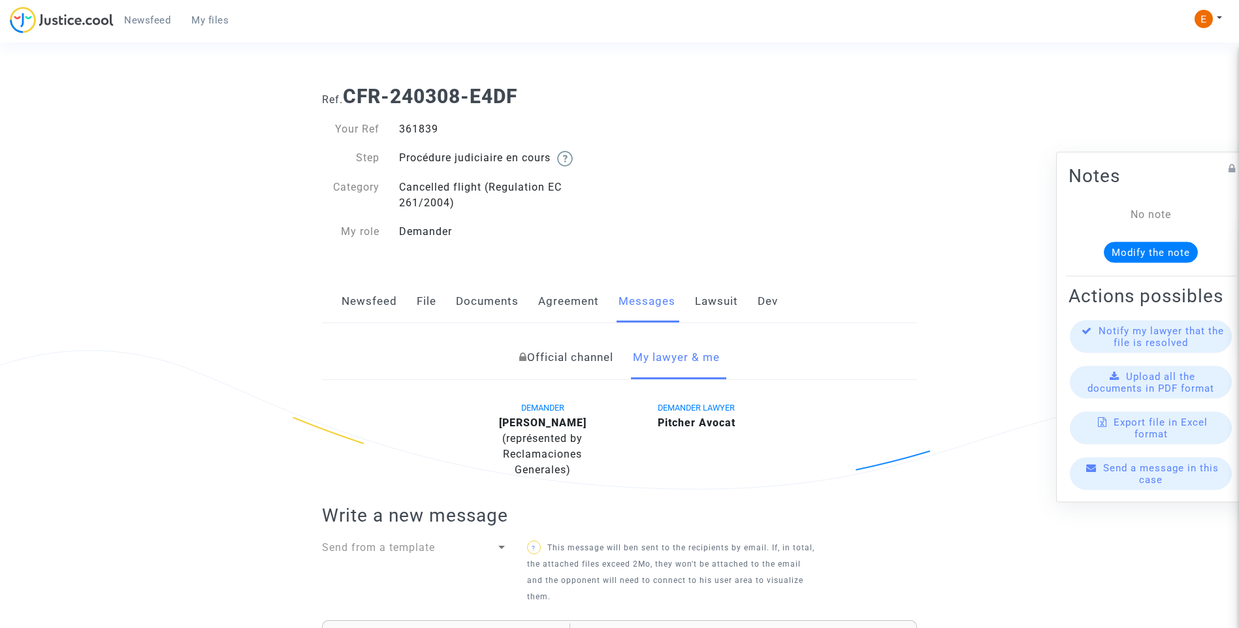
click at [711, 304] on link "Lawsuit" at bounding box center [716, 301] width 43 height 43
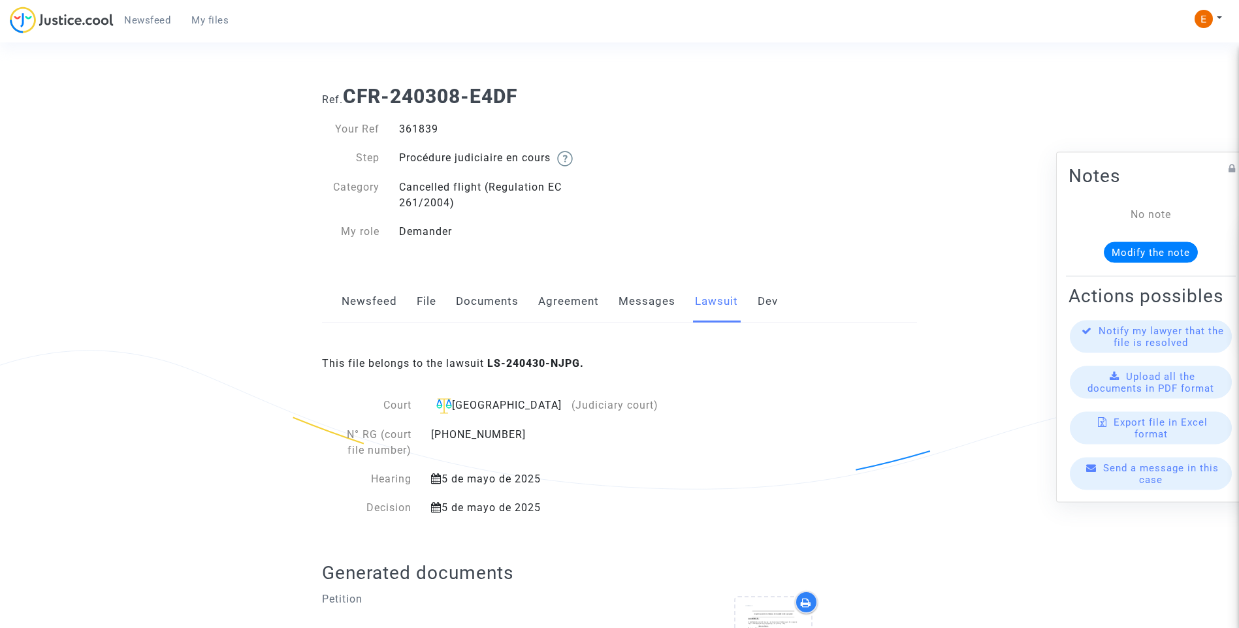
click at [647, 306] on link "Messages" at bounding box center [646, 301] width 57 height 43
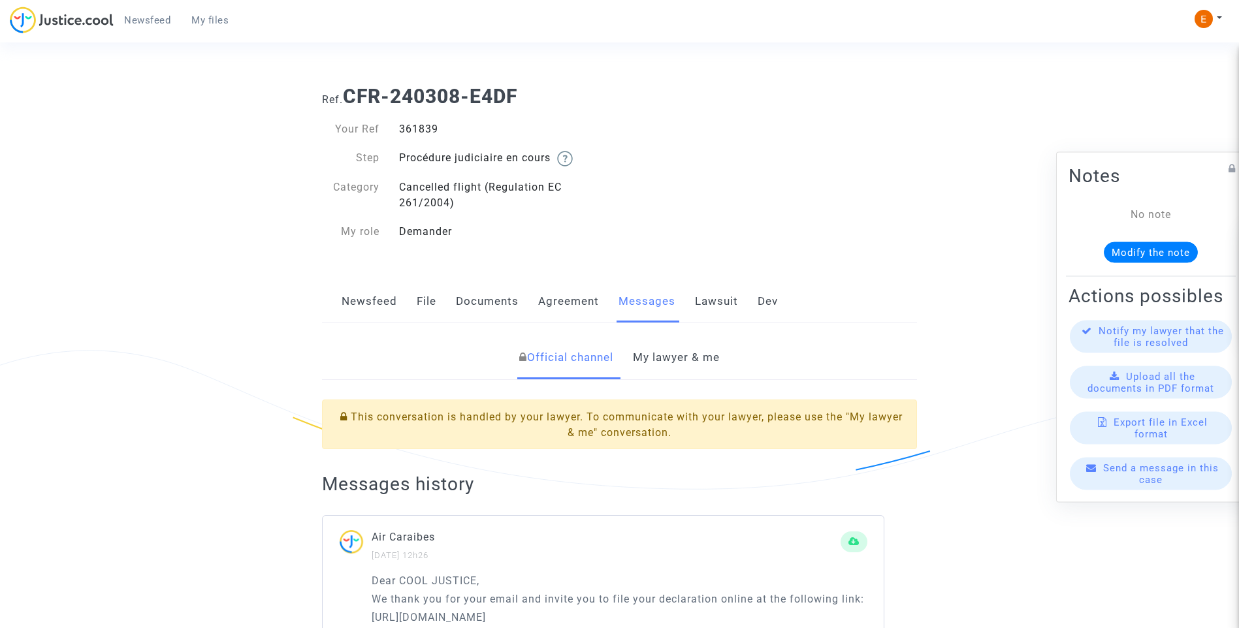
click at [669, 359] on link "My lawyer & me" at bounding box center [676, 357] width 87 height 43
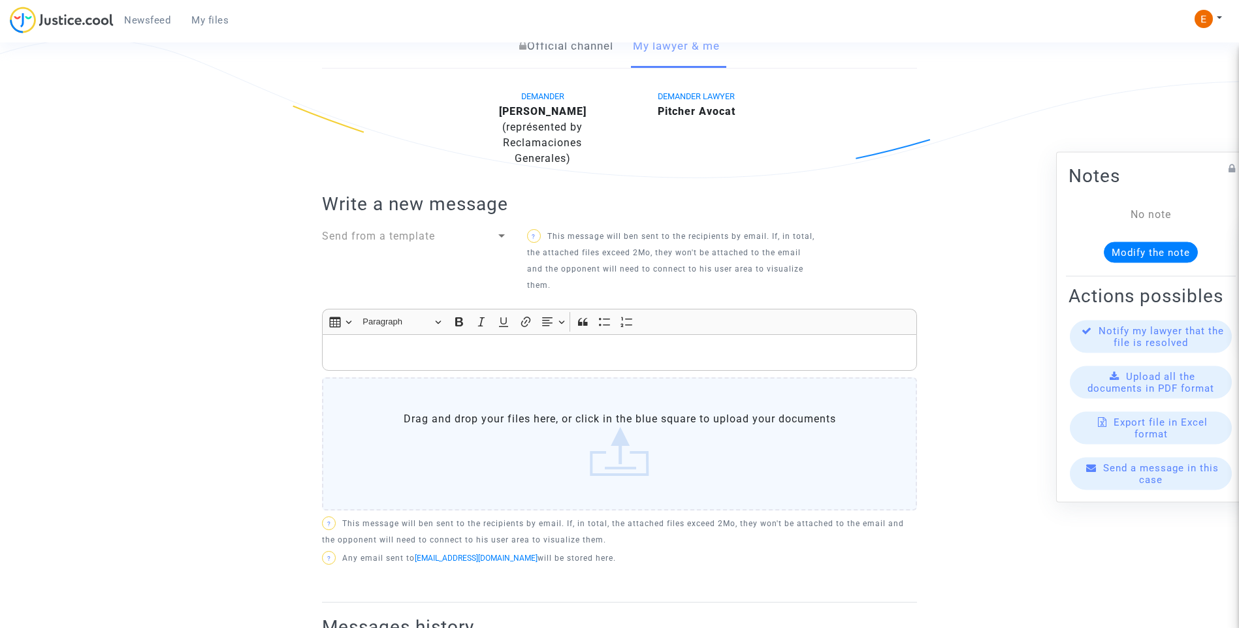
scroll to position [382, 0]
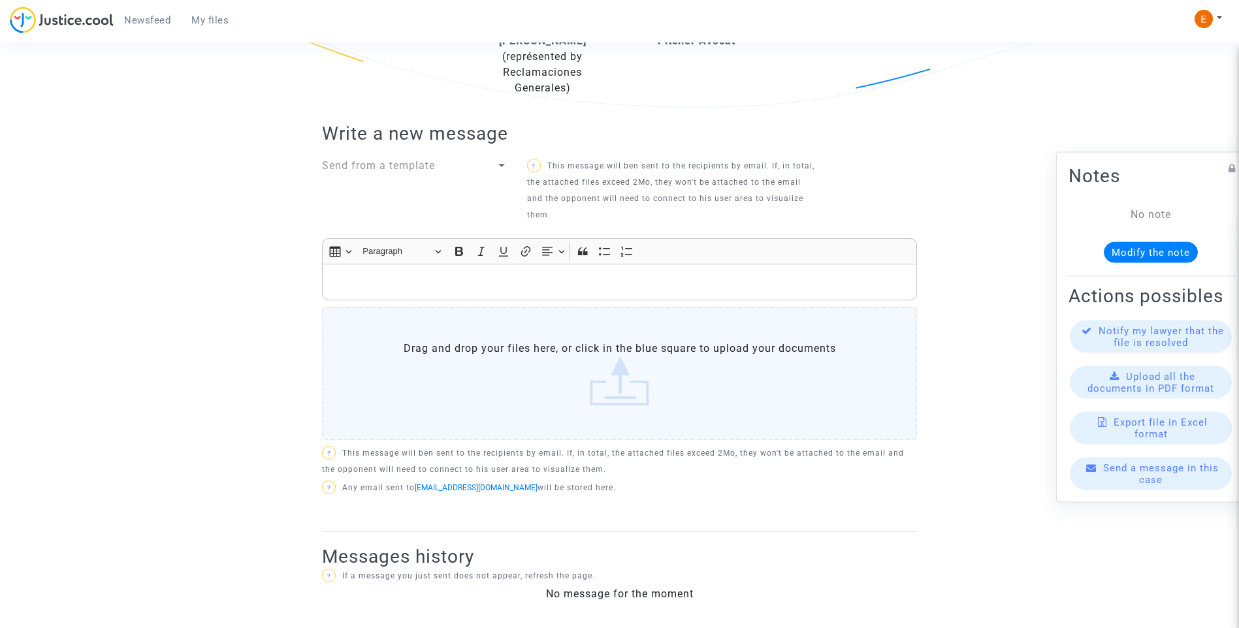
click at [470, 288] on p "Rich Text Editor, main" at bounding box center [619, 282] width 581 height 16
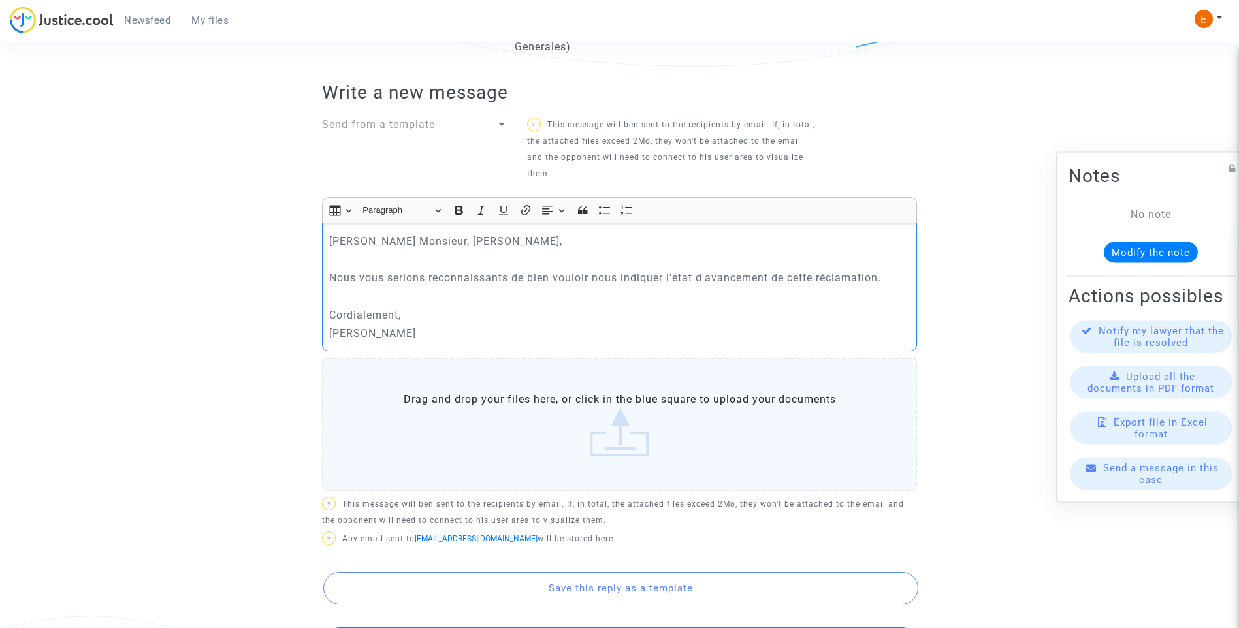
scroll to position [513, 0]
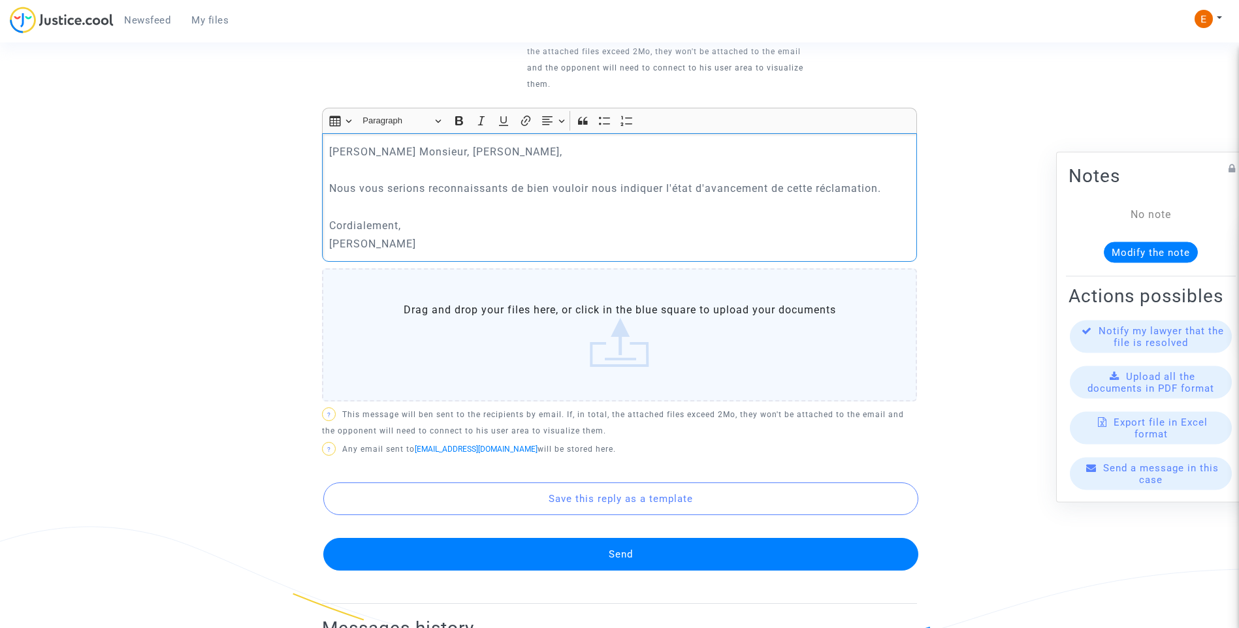
click at [630, 558] on button "Send" at bounding box center [620, 554] width 595 height 33
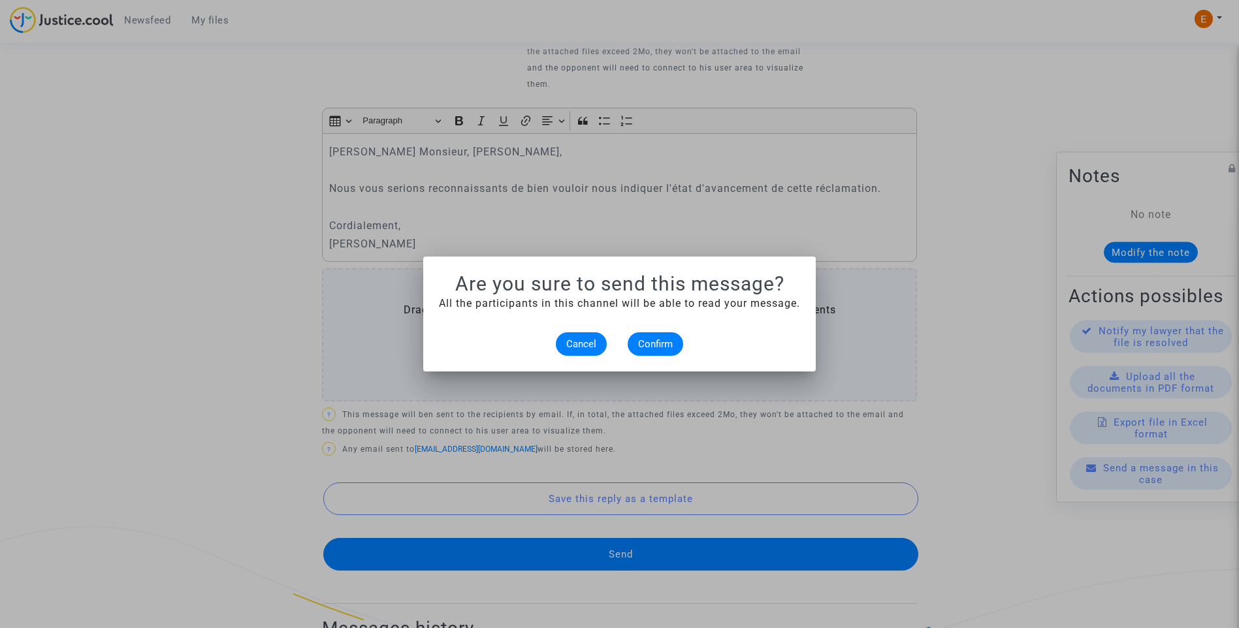
scroll to position [0, 0]
click at [662, 345] on span "Confirm" at bounding box center [655, 344] width 35 height 12
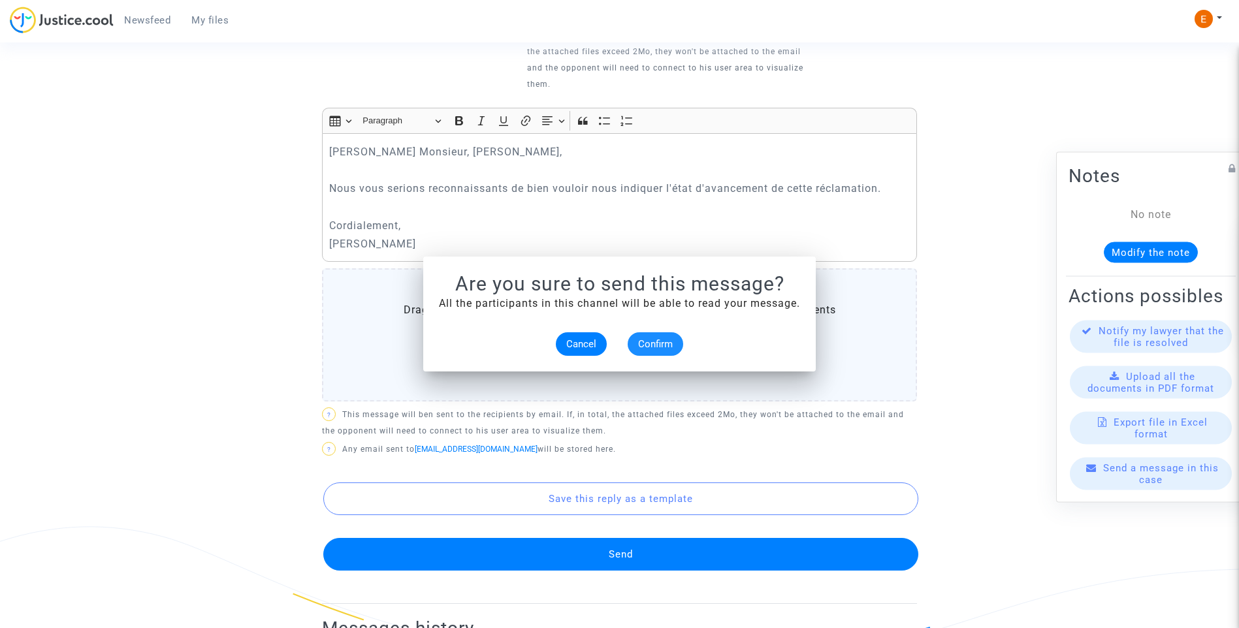
scroll to position [513, 0]
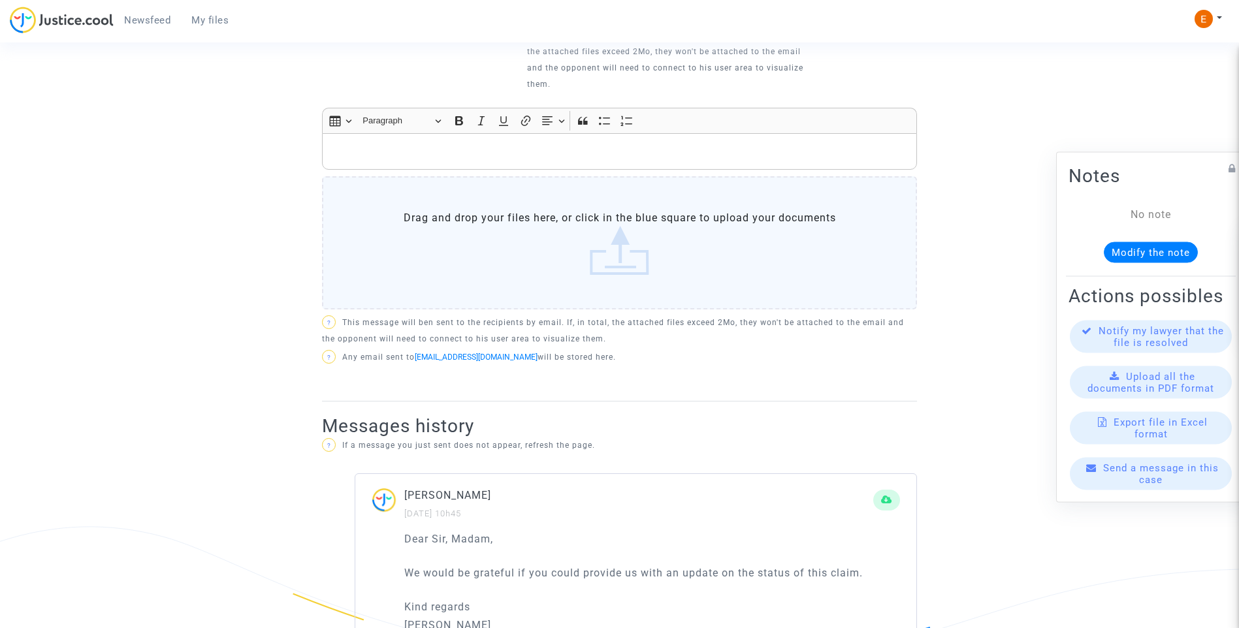
click at [213, 21] on span "My files" at bounding box center [209, 20] width 37 height 12
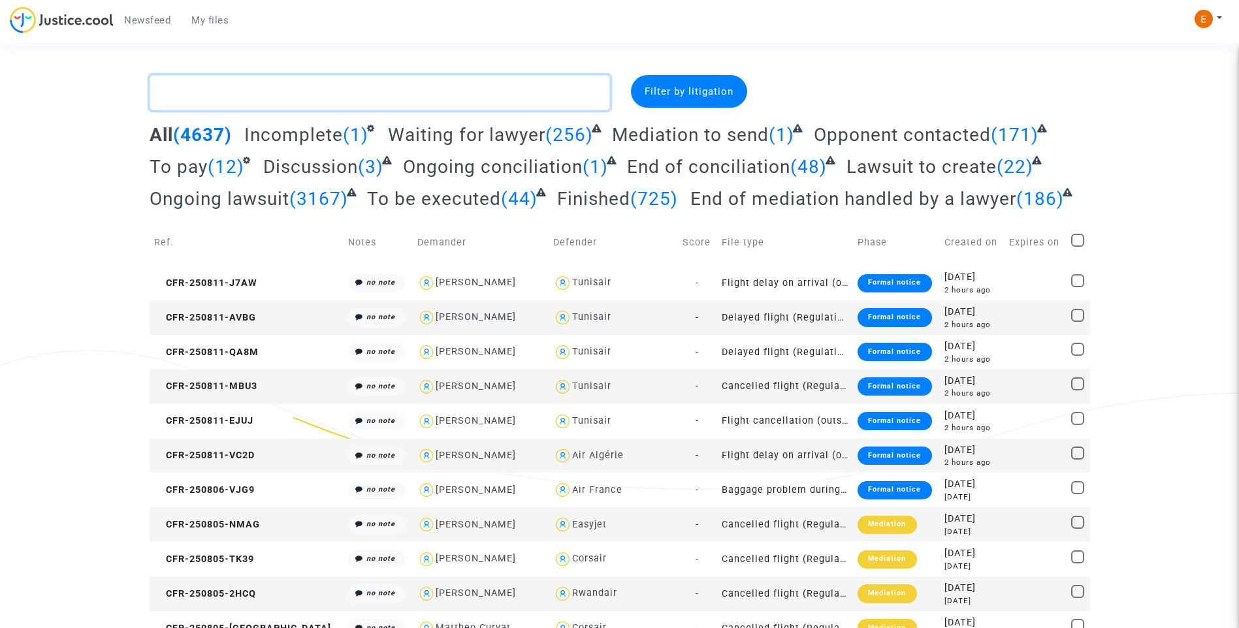
paste textarea "Assouma"
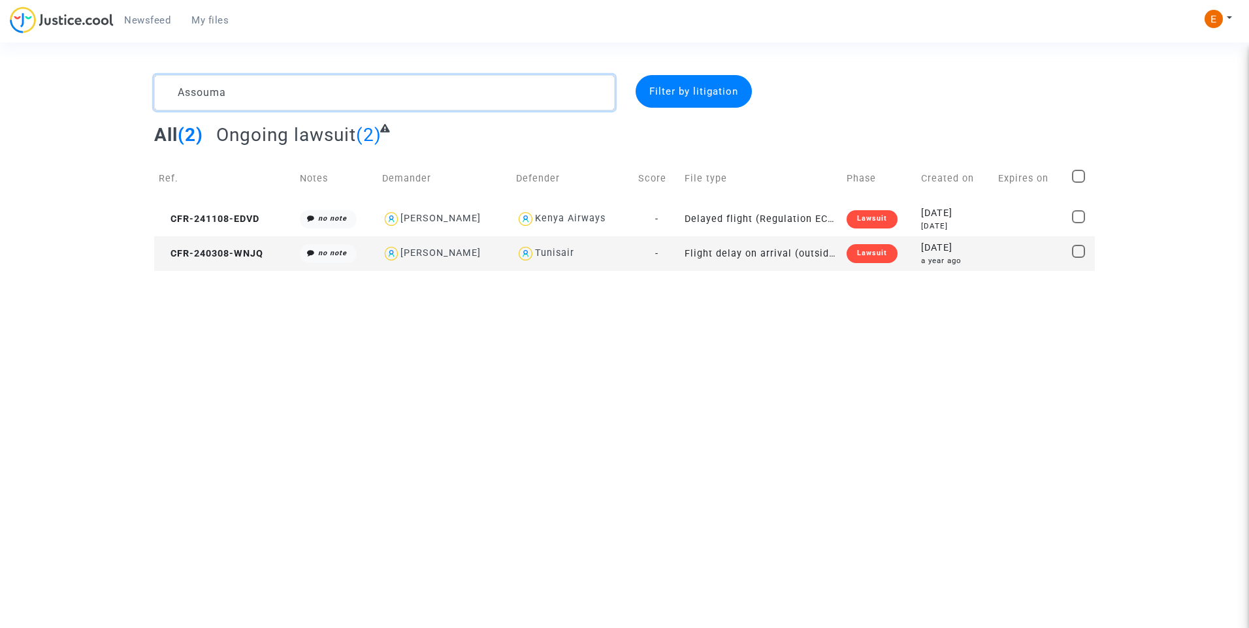
type textarea "Assouma"
click at [876, 256] on div "Lawsuit" at bounding box center [871, 253] width 51 height 18
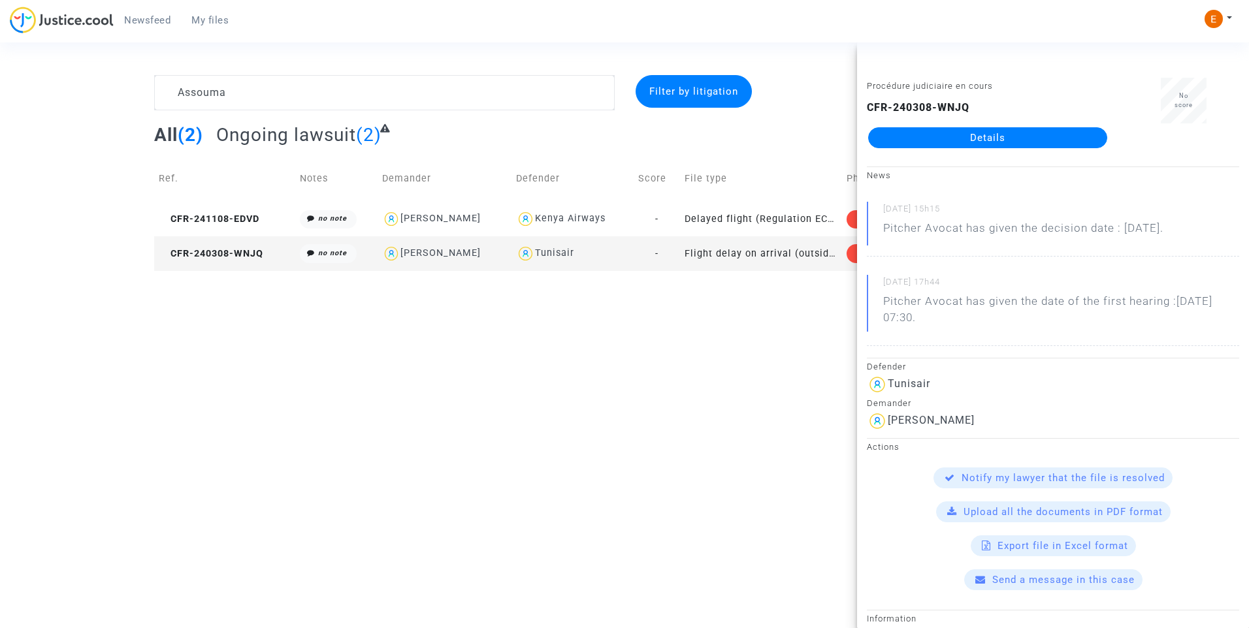
click at [1040, 134] on link "Details" at bounding box center [987, 137] width 239 height 21
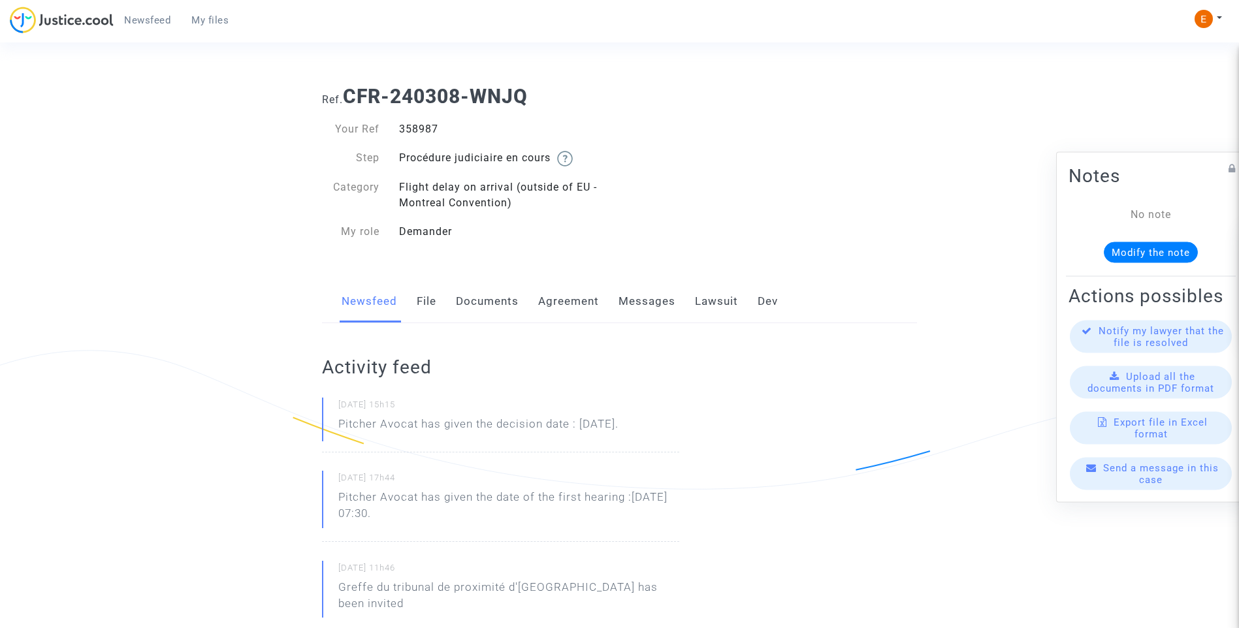
click at [703, 310] on link "Lawsuit" at bounding box center [716, 301] width 43 height 43
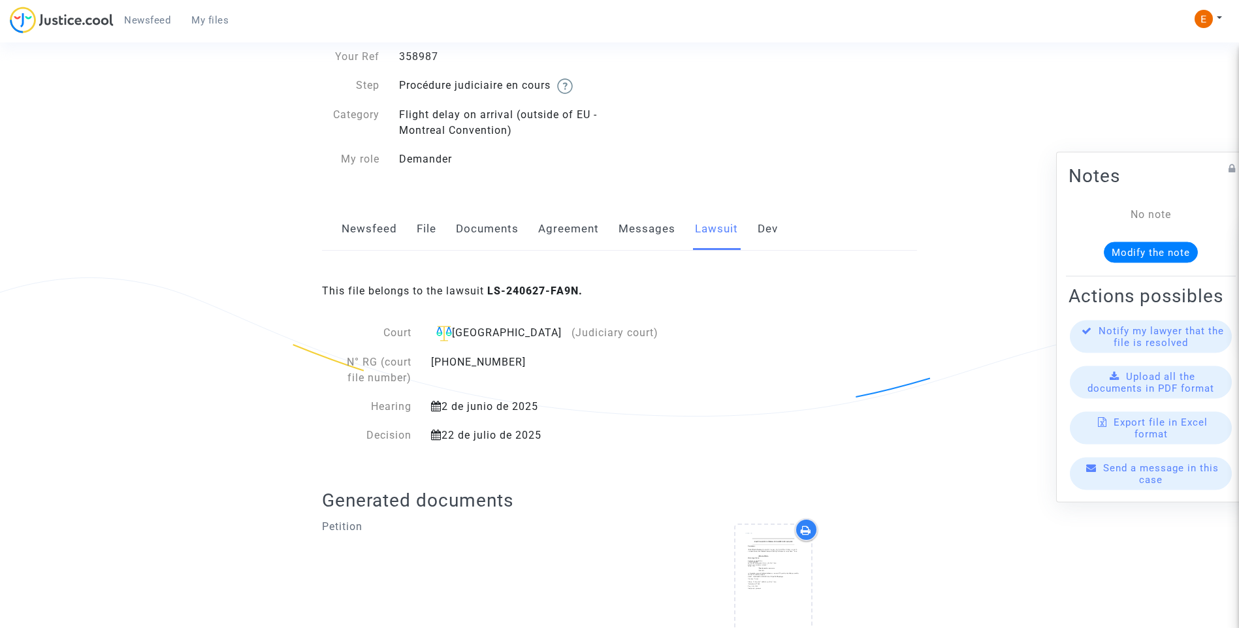
scroll to position [129, 0]
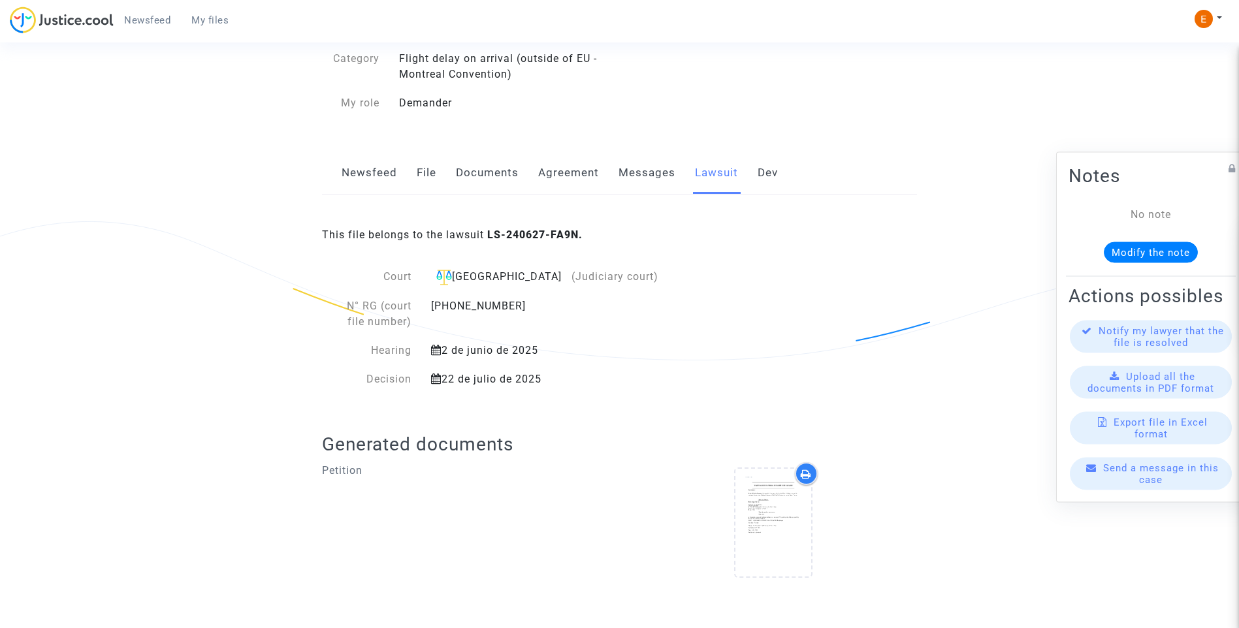
drag, startPoint x: 206, startPoint y: 18, endPoint x: 233, endPoint y: 24, distance: 27.9
click at [206, 18] on span "My files" at bounding box center [209, 20] width 37 height 12
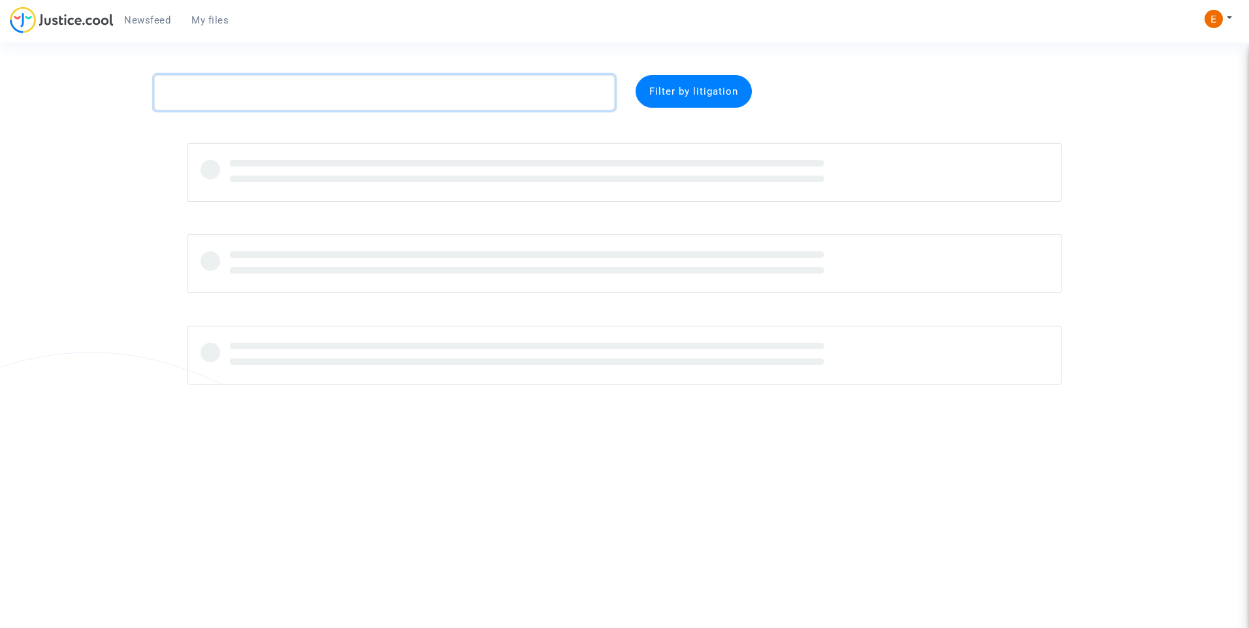
click at [258, 91] on textarea at bounding box center [384, 92] width 460 height 35
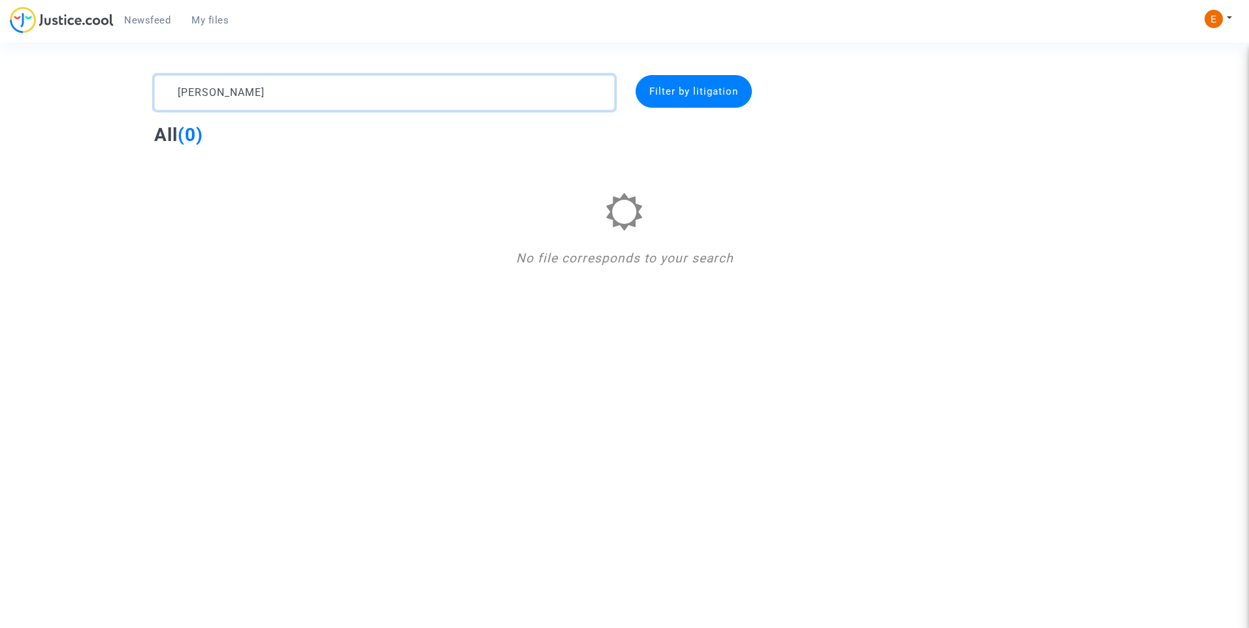
click at [225, 92] on textarea at bounding box center [384, 92] width 460 height 35
drag, startPoint x: 218, startPoint y: 91, endPoint x: 187, endPoint y: 93, distance: 31.4
click at [187, 93] on textarea at bounding box center [384, 92] width 460 height 35
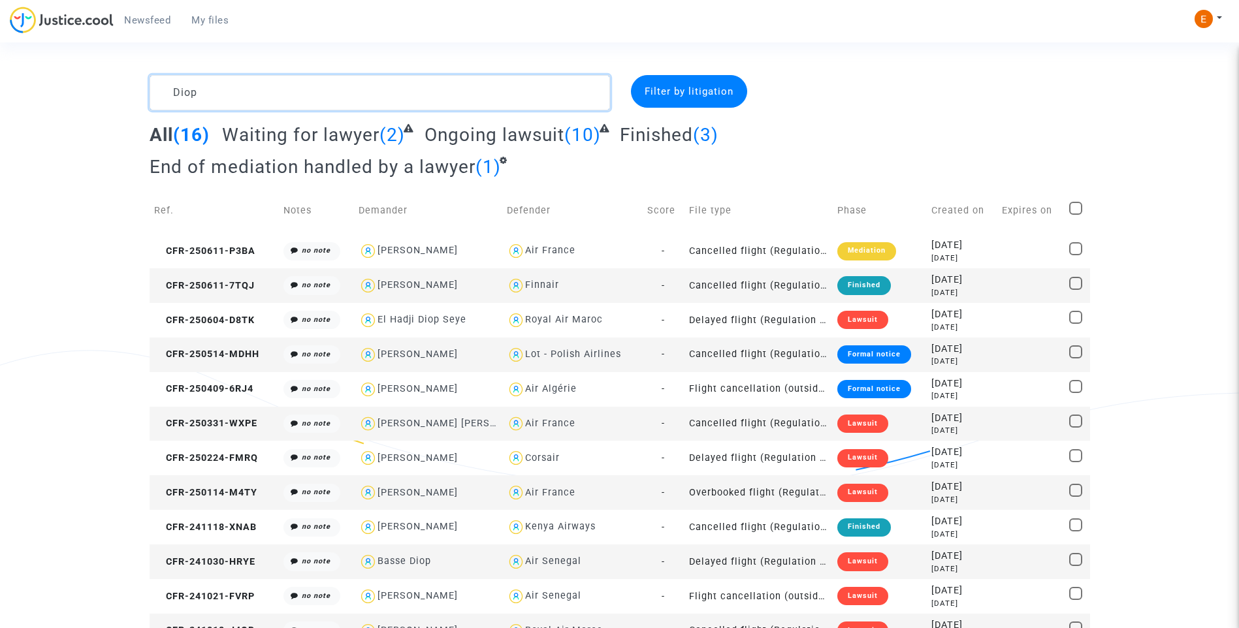
drag, startPoint x: 214, startPoint y: 93, endPoint x: 153, endPoint y: 93, distance: 61.4
click at [153, 93] on textarea at bounding box center [380, 92] width 460 height 35
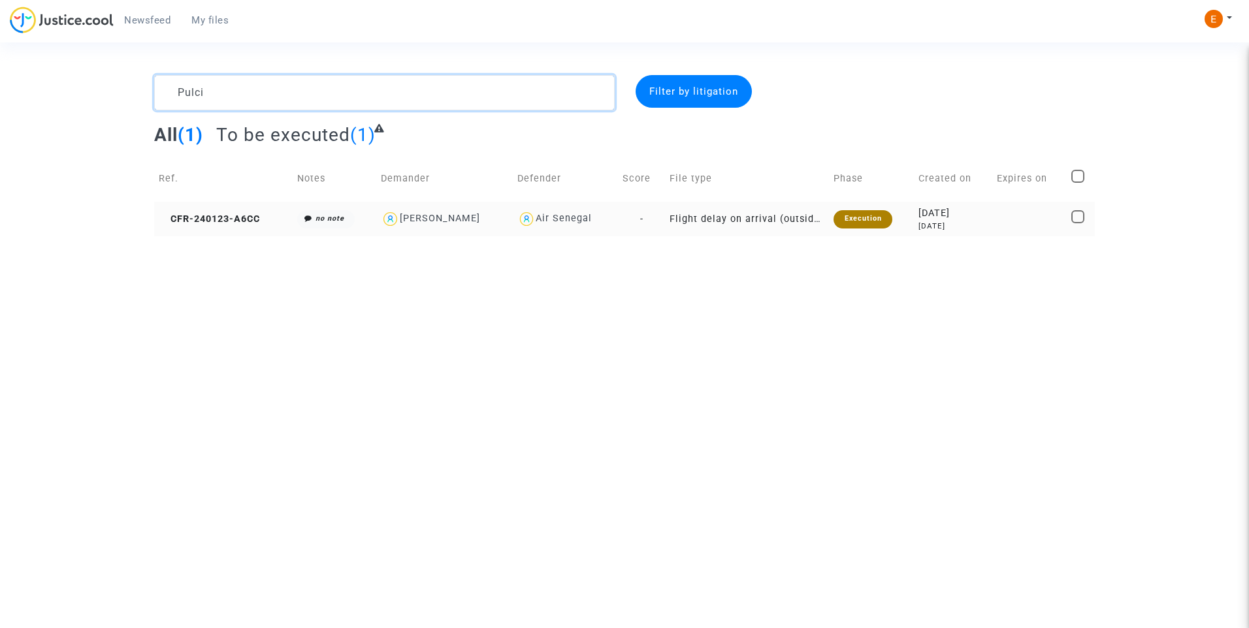
type textarea "Pulci"
click at [858, 219] on div "Execution" at bounding box center [862, 219] width 58 height 18
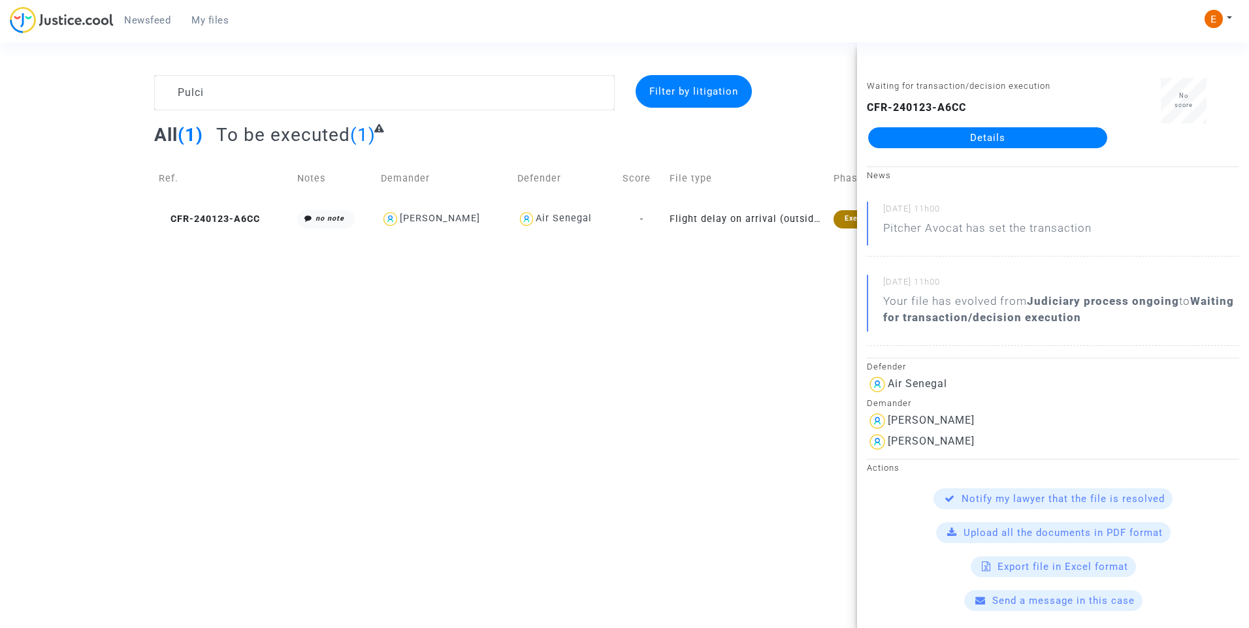
click at [971, 139] on link "Details" at bounding box center [987, 137] width 239 height 21
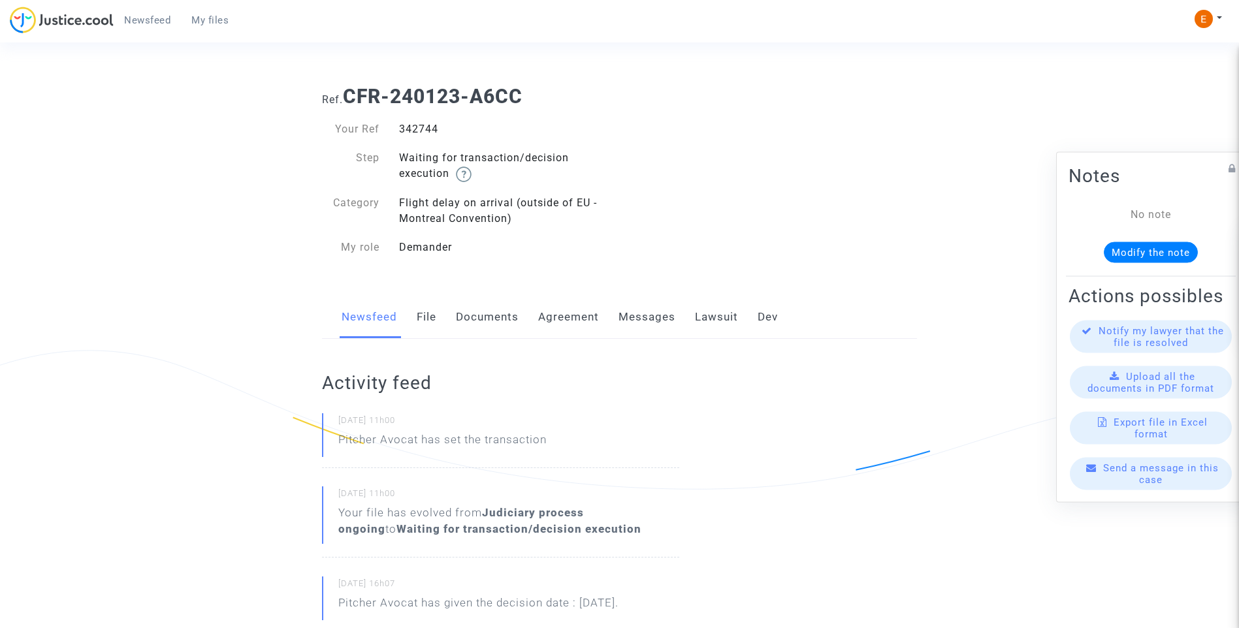
click at [432, 317] on link "File" at bounding box center [427, 317] width 20 height 43
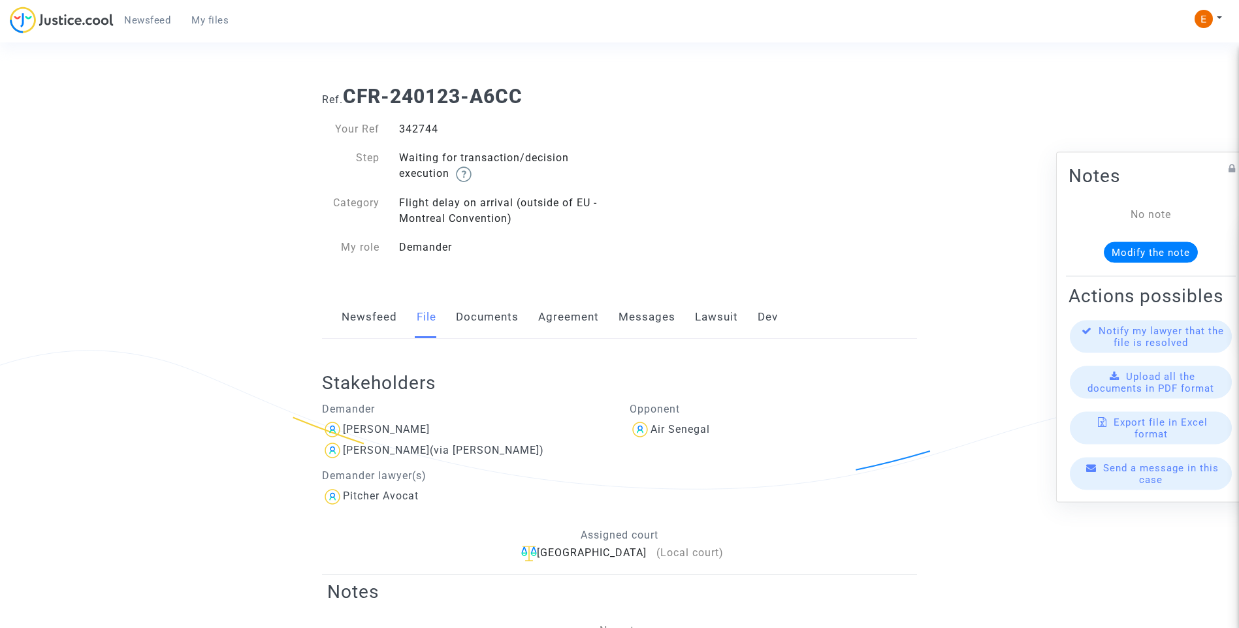
click at [717, 321] on link "Lawsuit" at bounding box center [716, 317] width 43 height 43
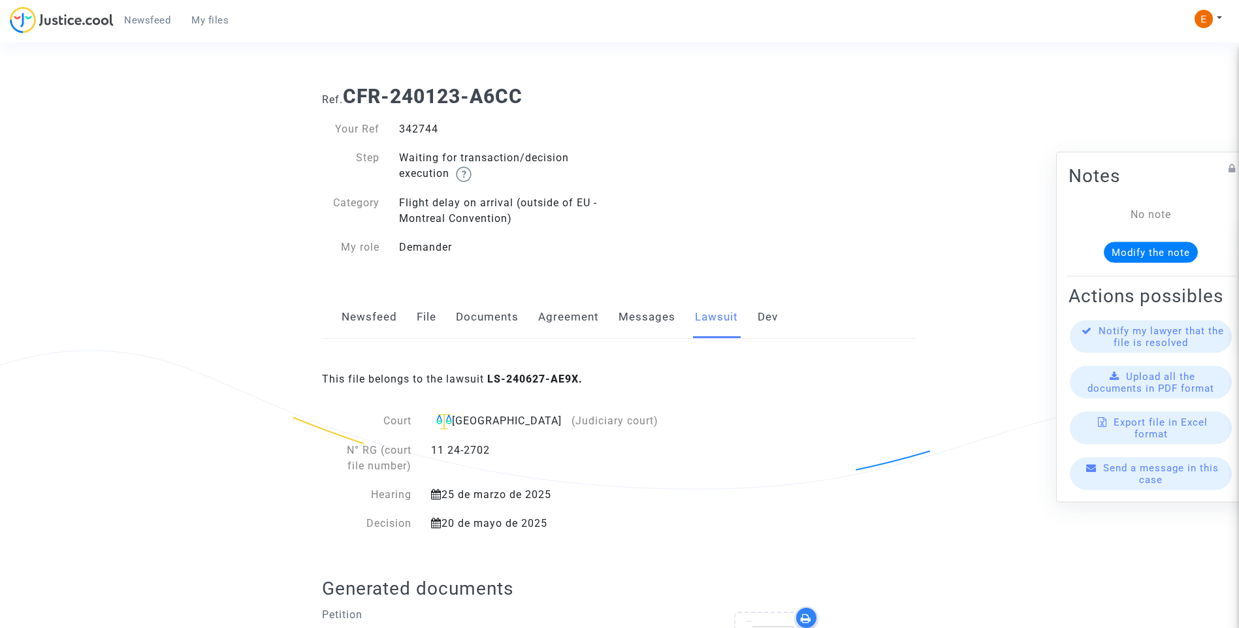
click at [217, 20] on span "My files" at bounding box center [209, 20] width 37 height 12
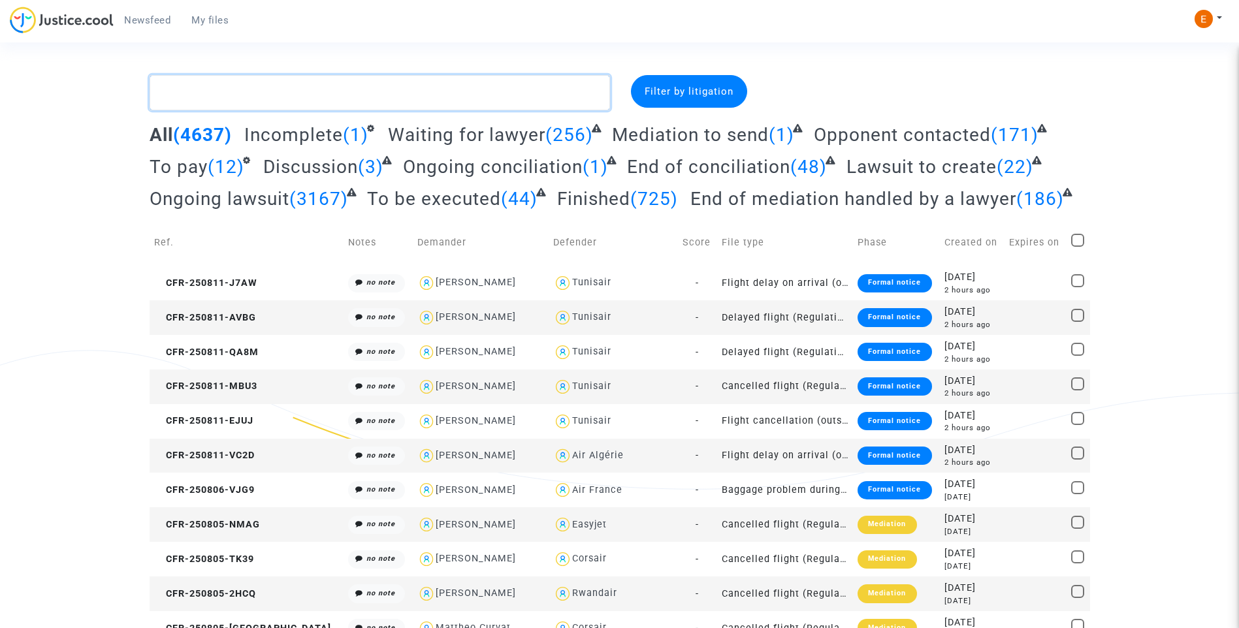
paste textarea "[PERSON_NAME]"
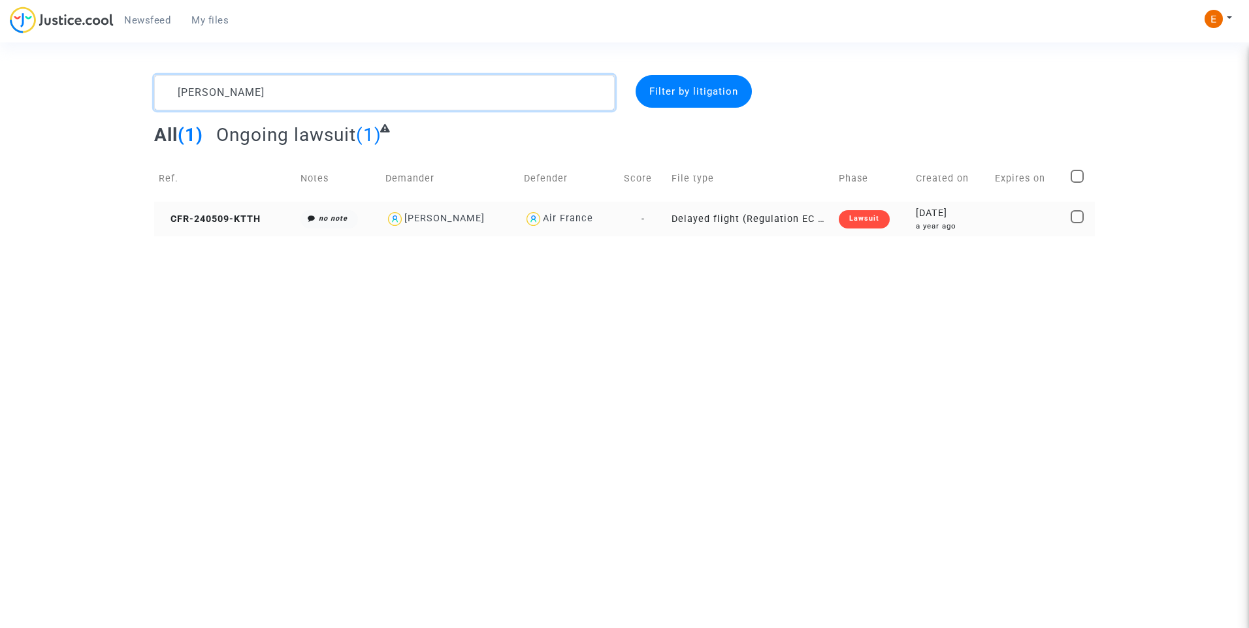
type textarea "[PERSON_NAME]"
click at [882, 217] on div "Lawsuit" at bounding box center [864, 219] width 51 height 18
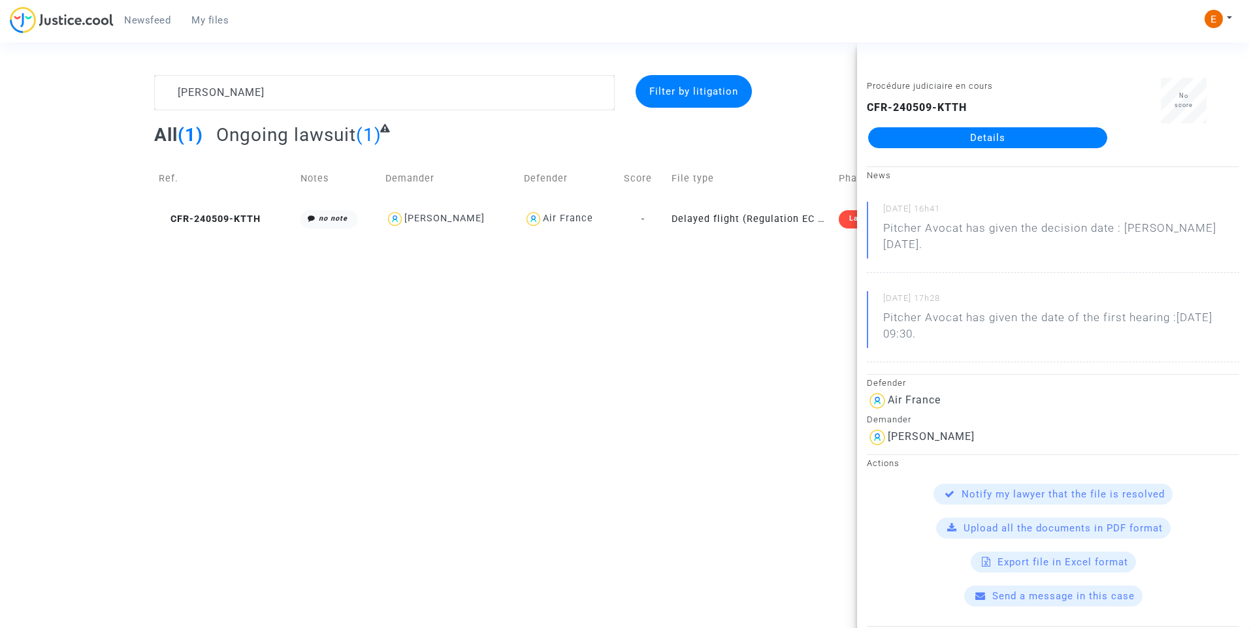
click at [959, 148] on link "Details" at bounding box center [987, 137] width 239 height 21
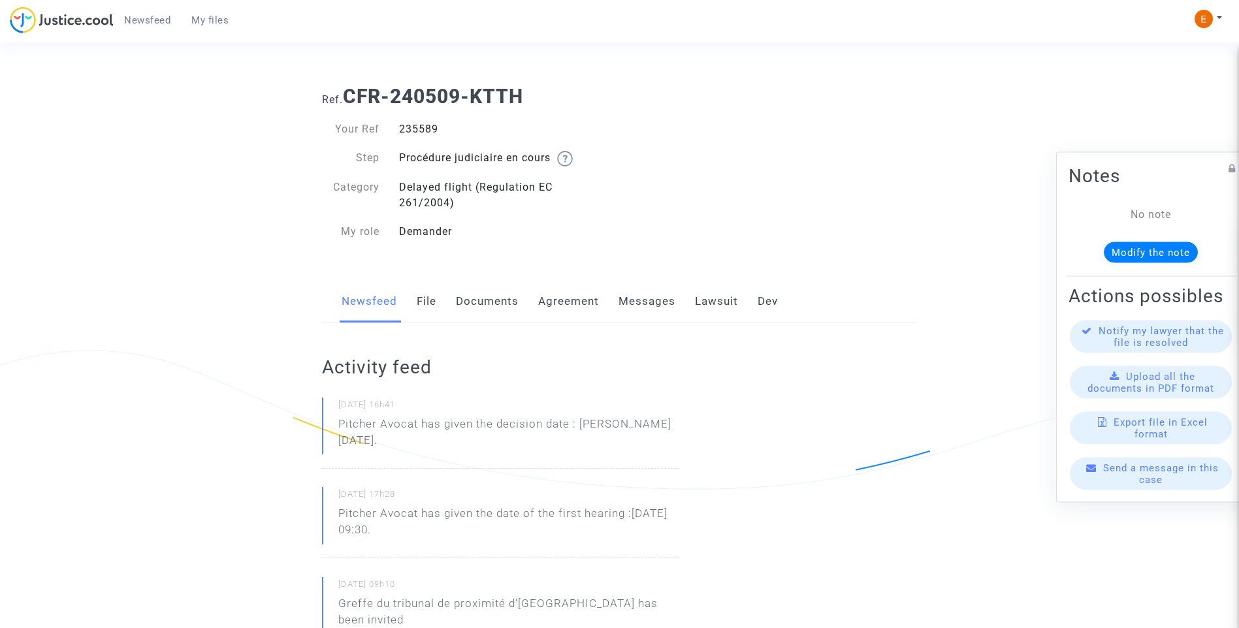
click at [709, 306] on link "Lawsuit" at bounding box center [716, 301] width 43 height 43
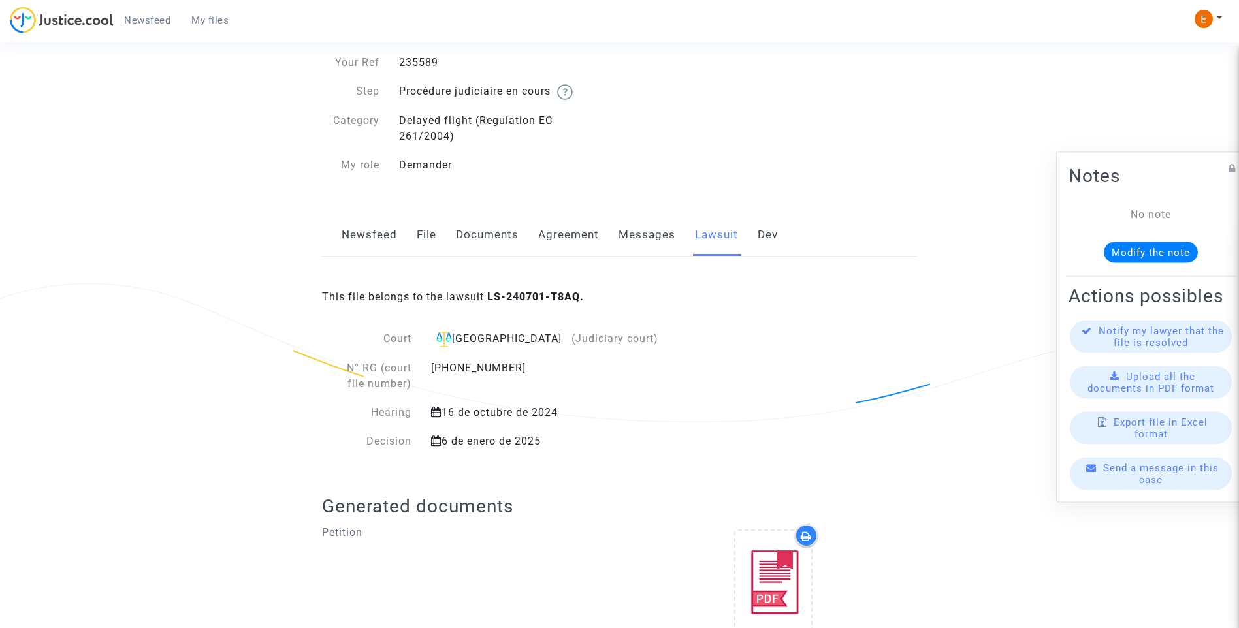
scroll to position [129, 0]
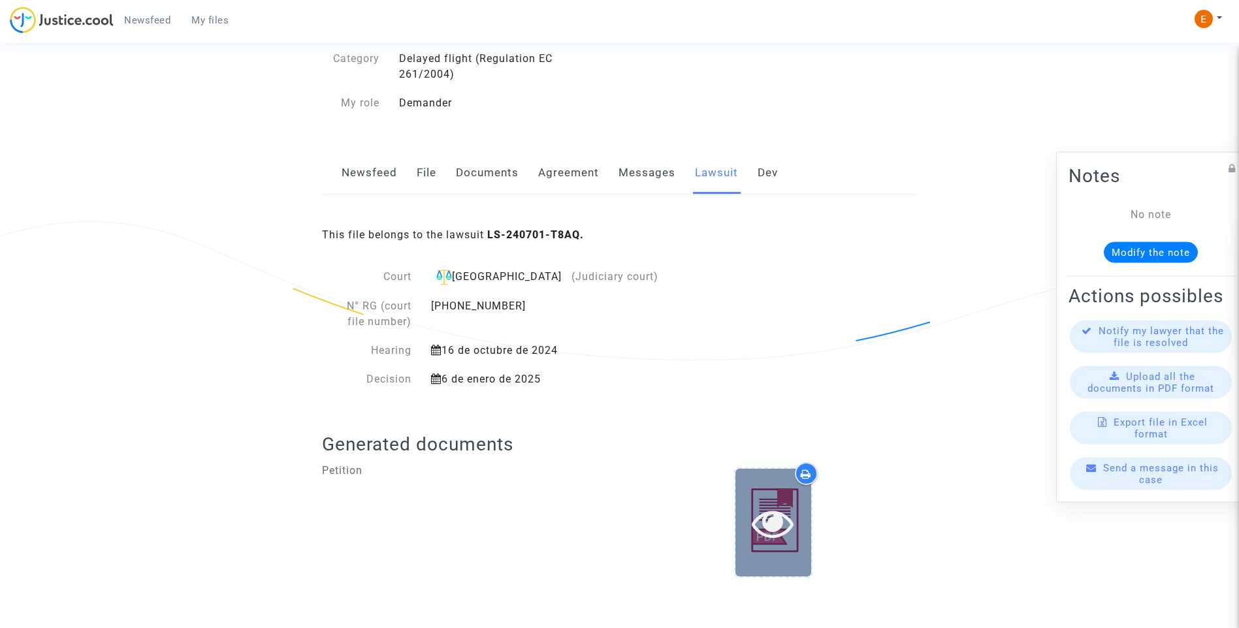
click at [778, 538] on icon at bounding box center [773, 523] width 42 height 42
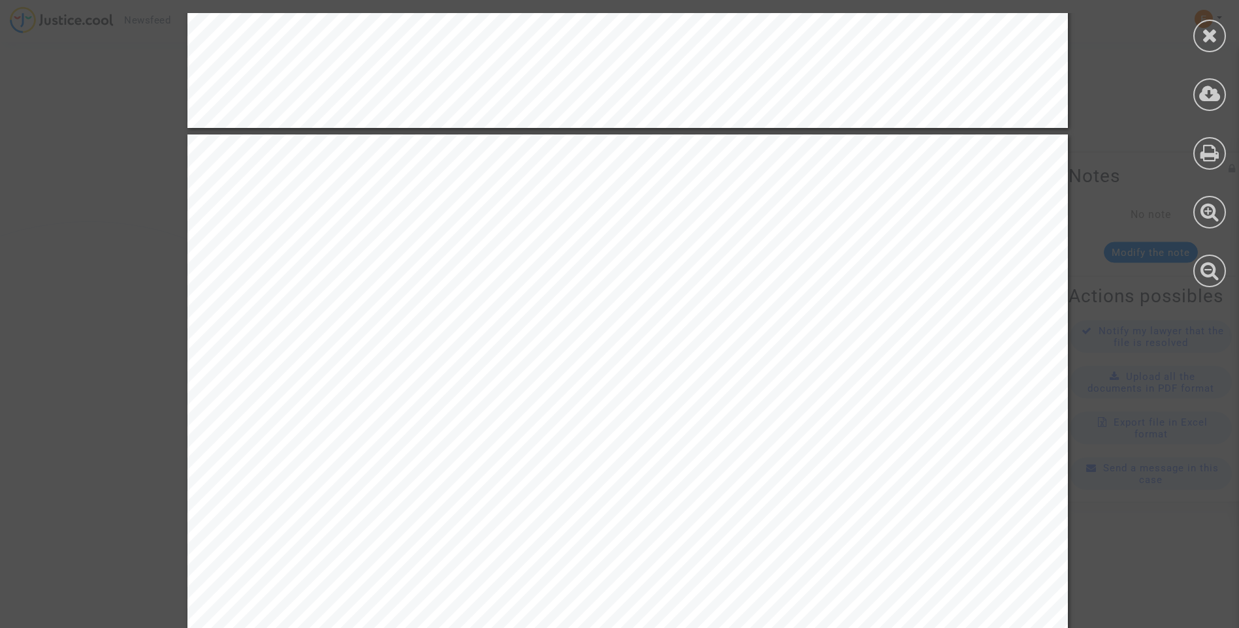
scroll to position [1437, 0]
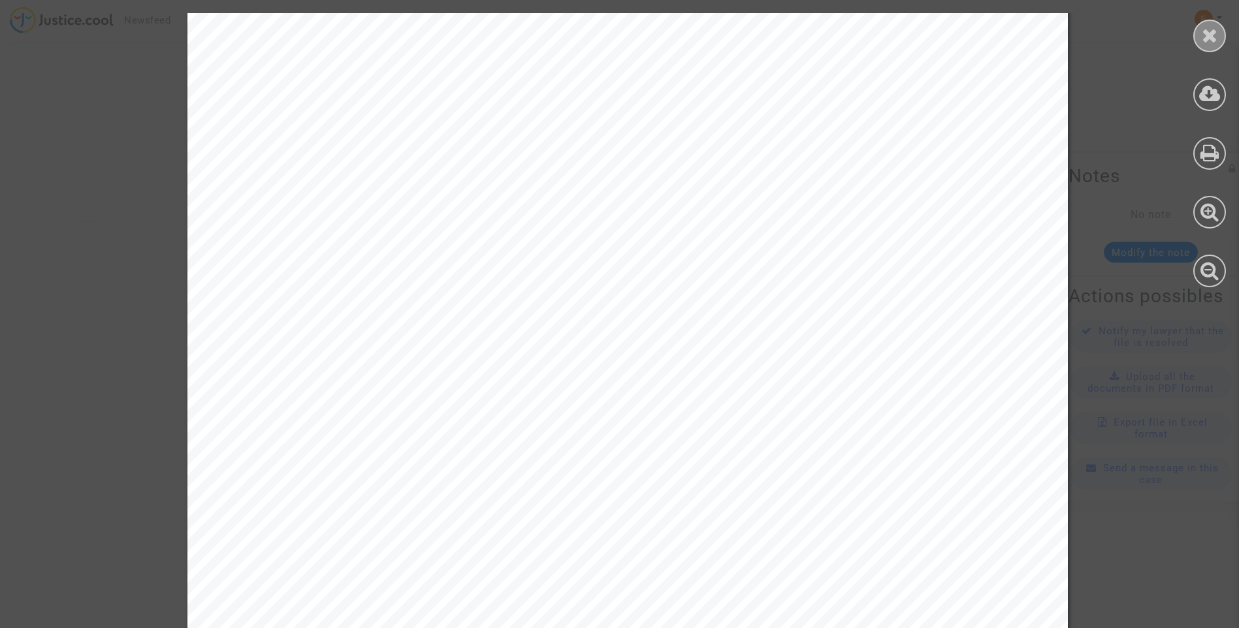
click at [1203, 42] on icon at bounding box center [1210, 35] width 16 height 20
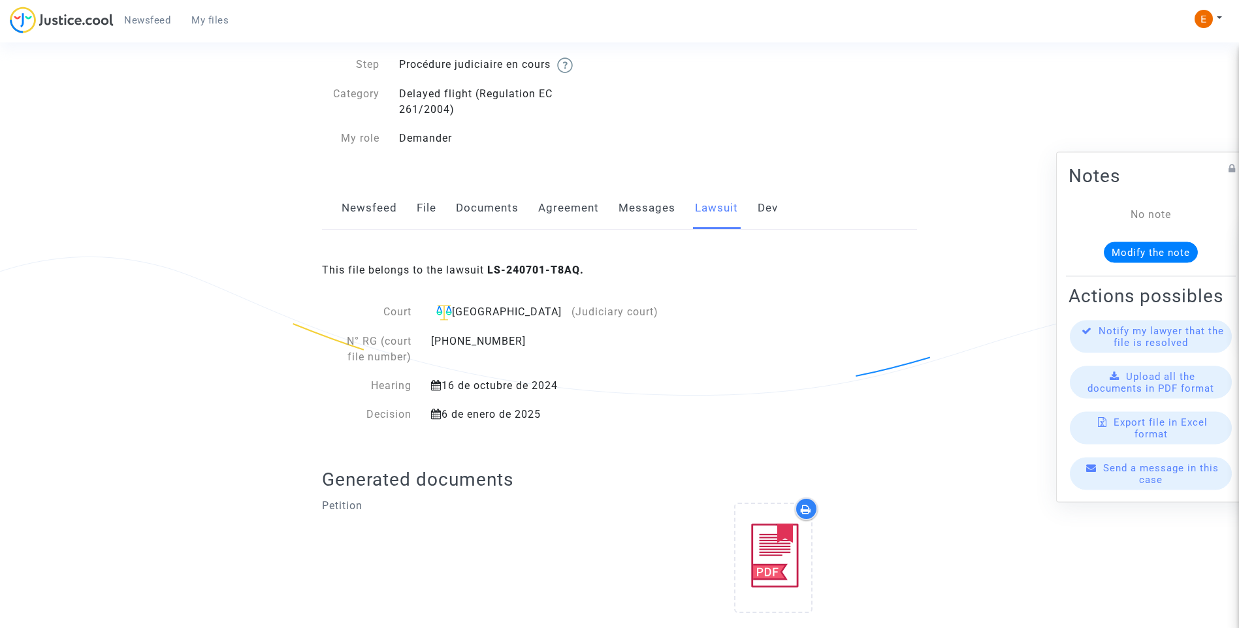
scroll to position [63, 0]
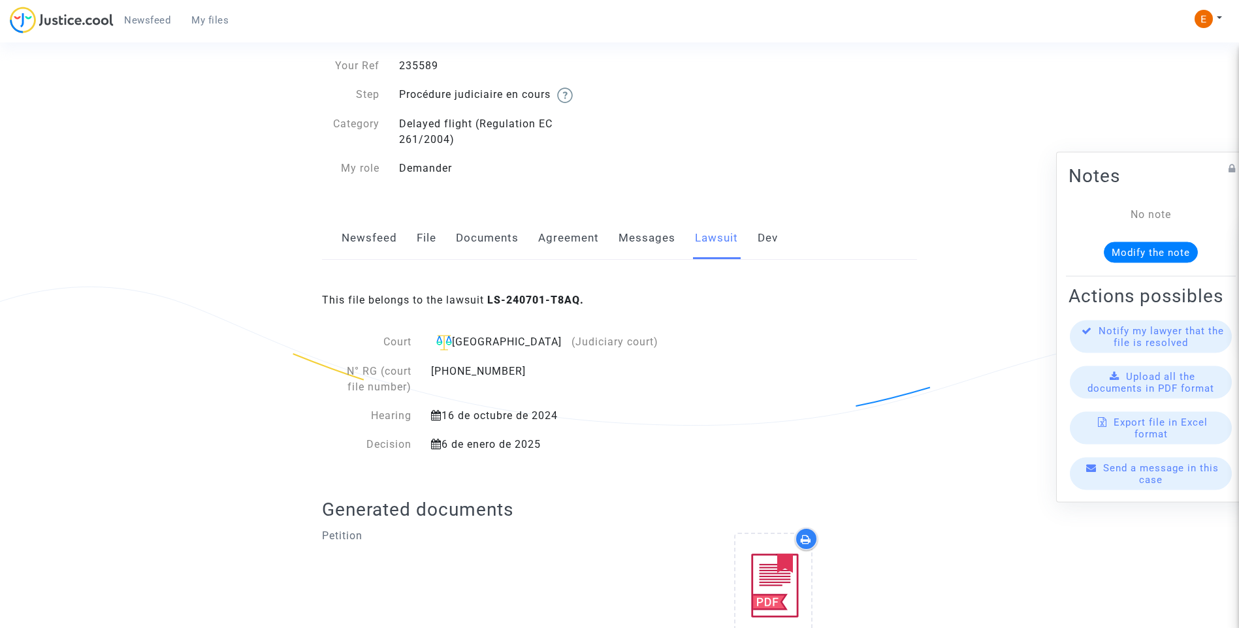
click at [651, 244] on link "Messages" at bounding box center [646, 238] width 57 height 43
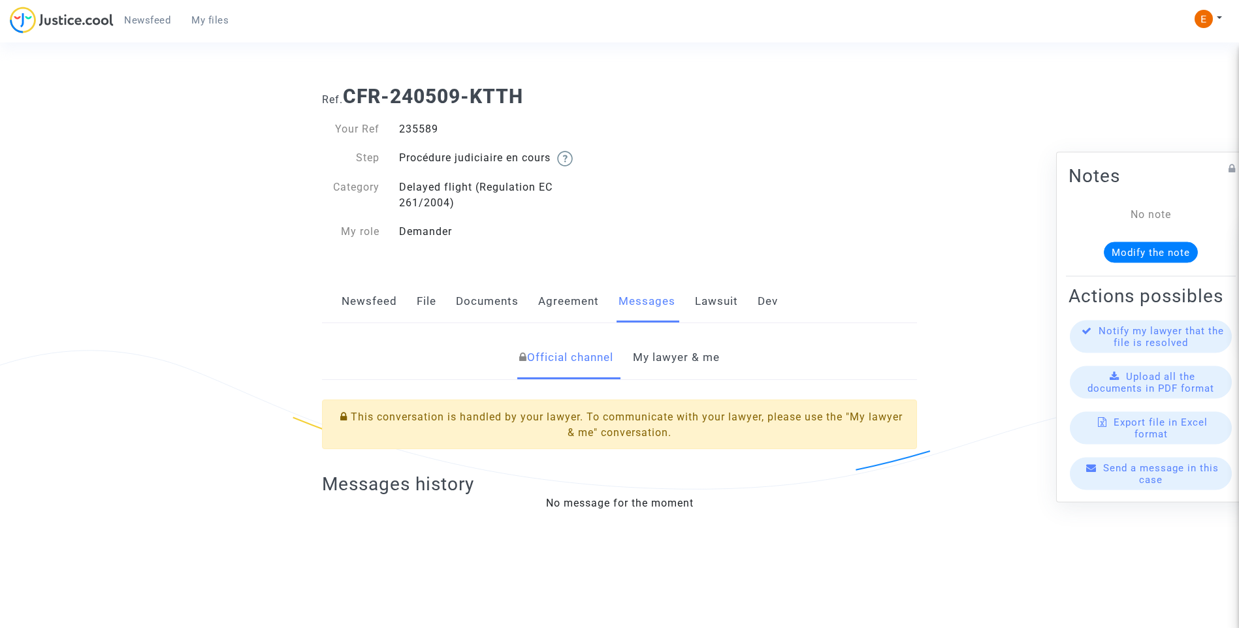
click at [434, 299] on link "File" at bounding box center [427, 301] width 20 height 43
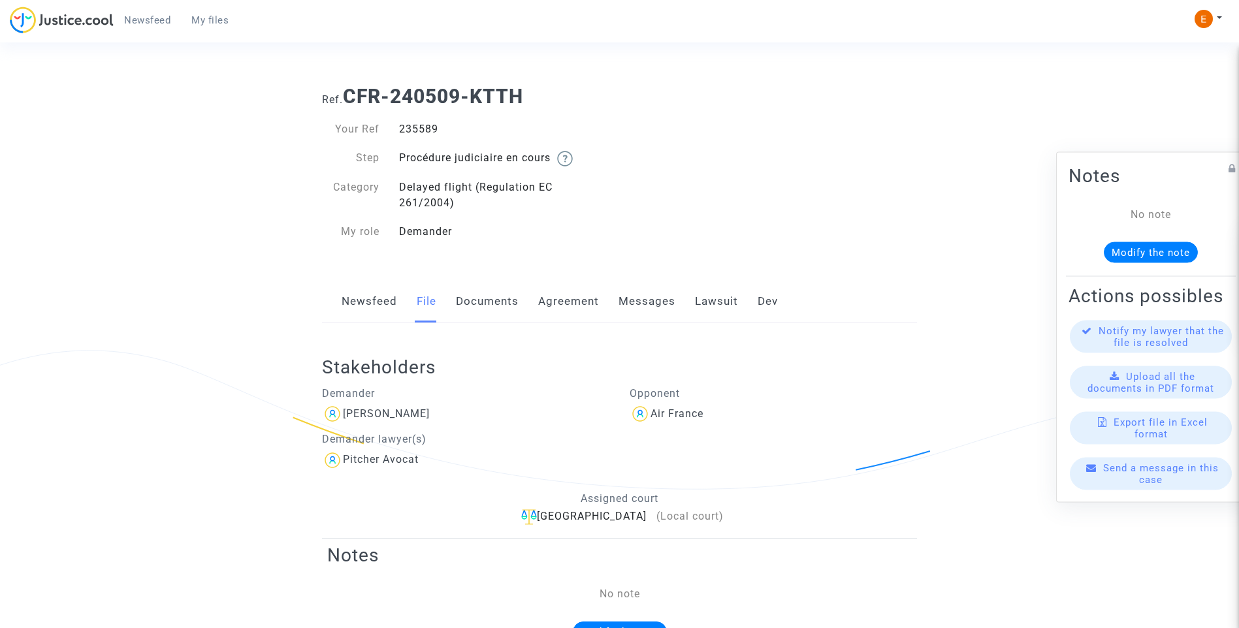
click at [647, 297] on link "Messages" at bounding box center [646, 301] width 57 height 43
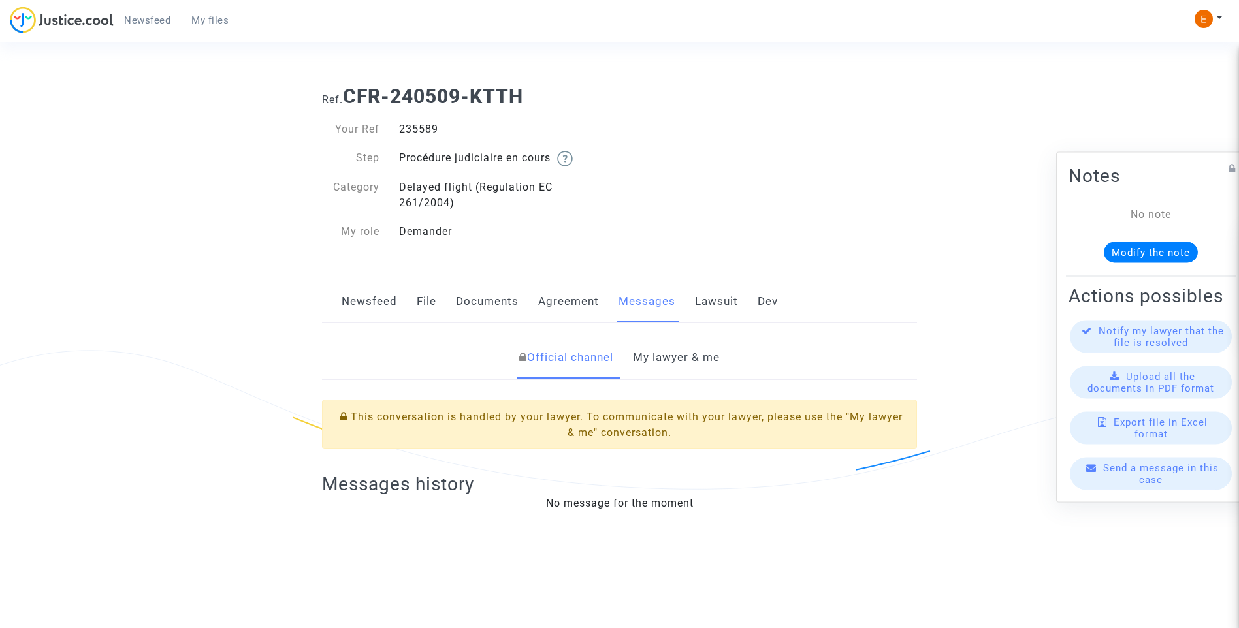
click at [694, 357] on link "My lawyer & me" at bounding box center [676, 357] width 87 height 43
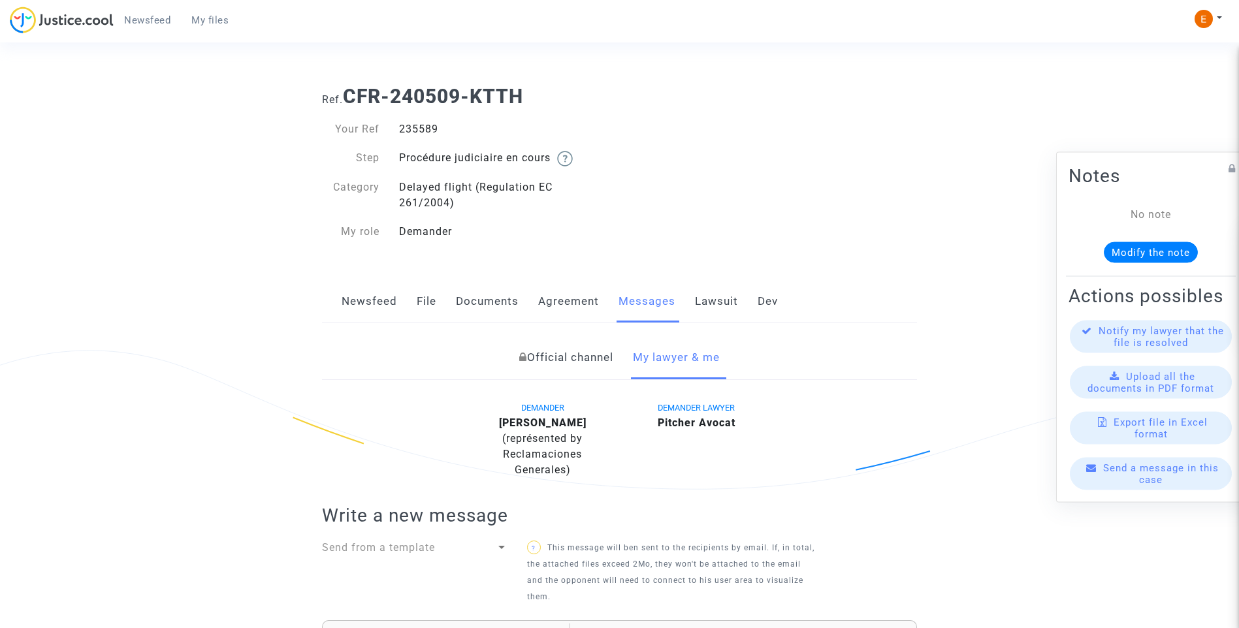
click at [361, 292] on link "Newsfeed" at bounding box center [370, 301] width 56 height 43
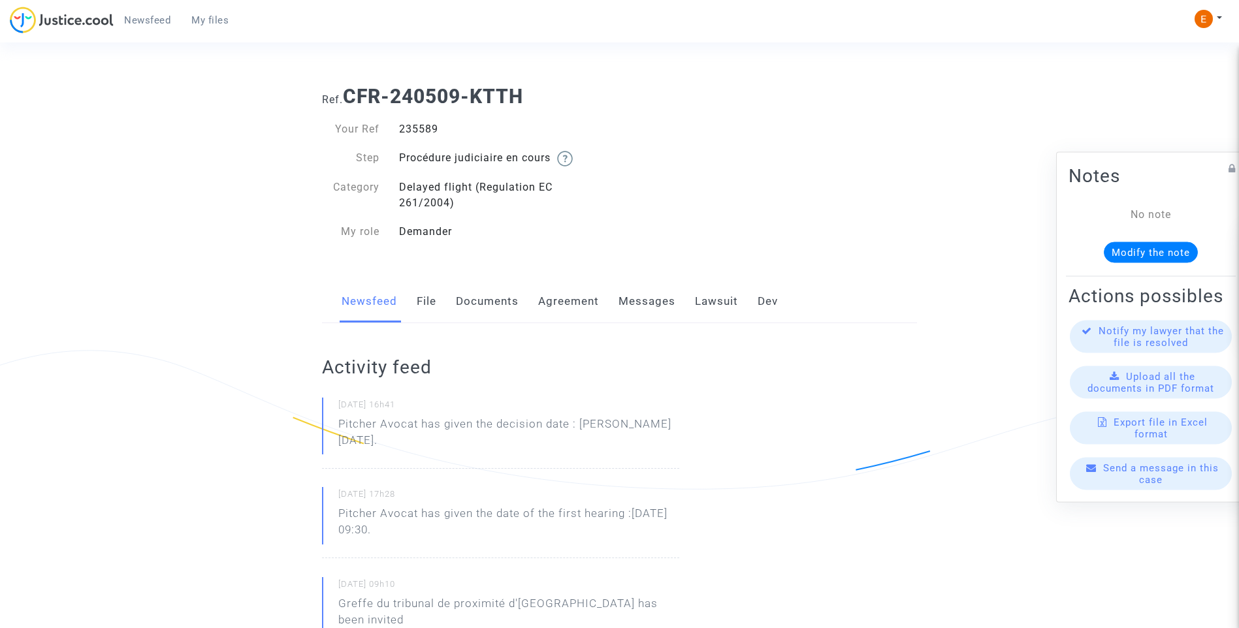
click at [650, 303] on link "Messages" at bounding box center [646, 301] width 57 height 43
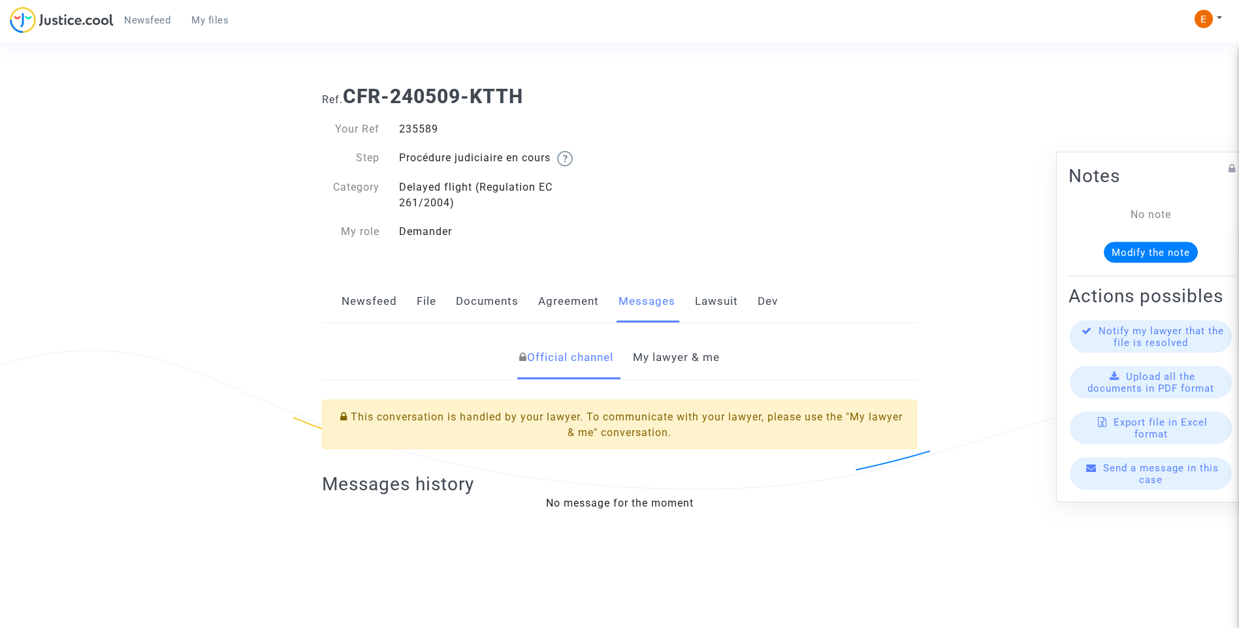
click at [713, 354] on link "My lawyer & me" at bounding box center [676, 357] width 87 height 43
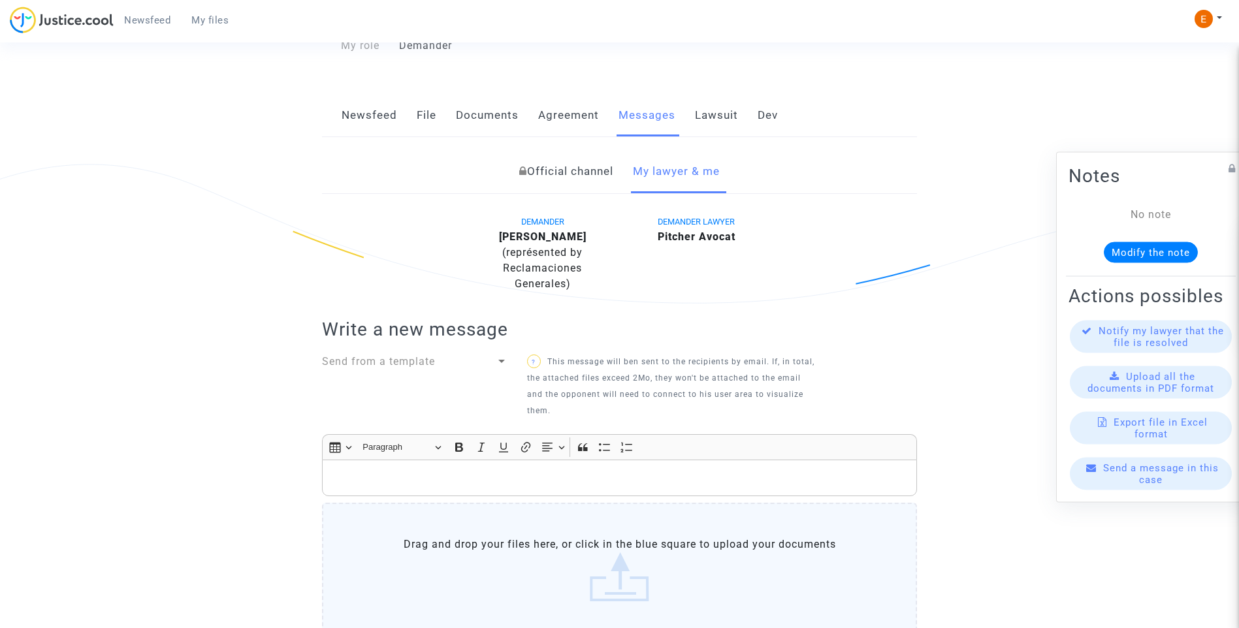
scroll to position [382, 0]
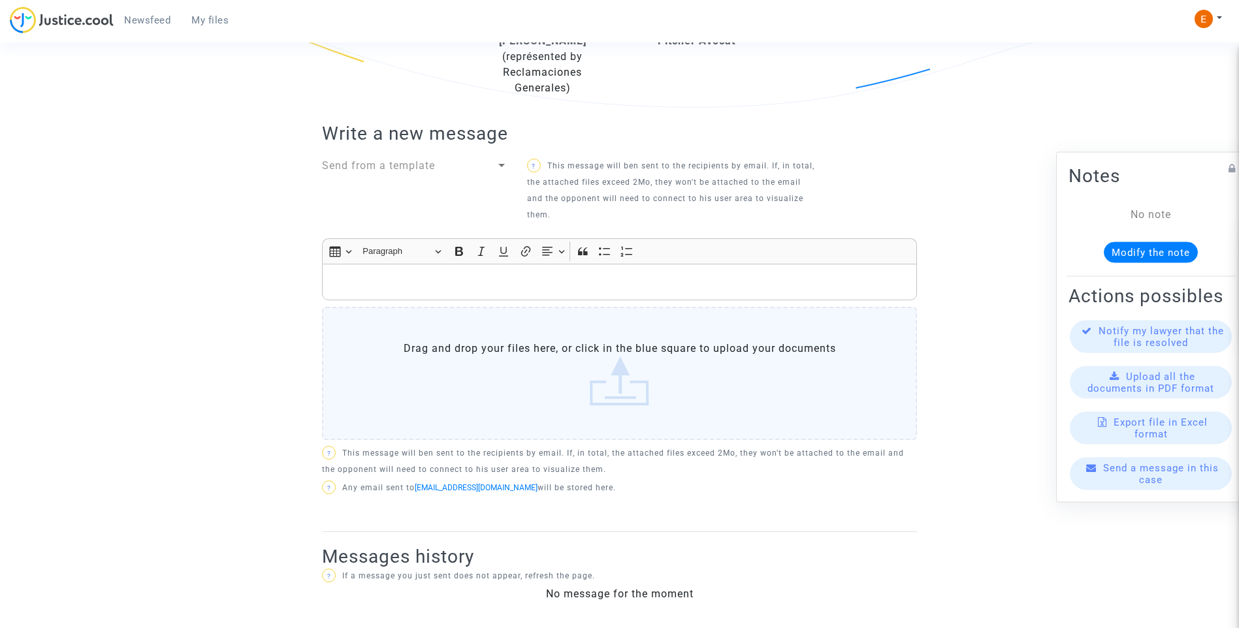
click at [469, 276] on p "Rich Text Editor, main" at bounding box center [619, 282] width 581 height 16
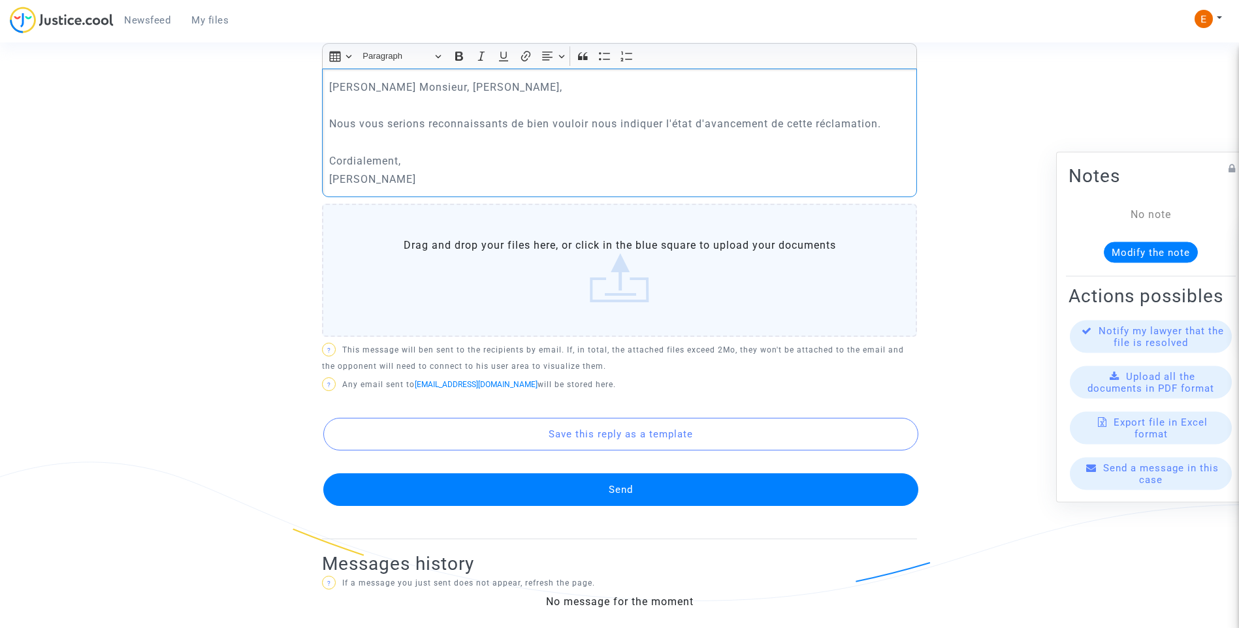
scroll to position [585, 0]
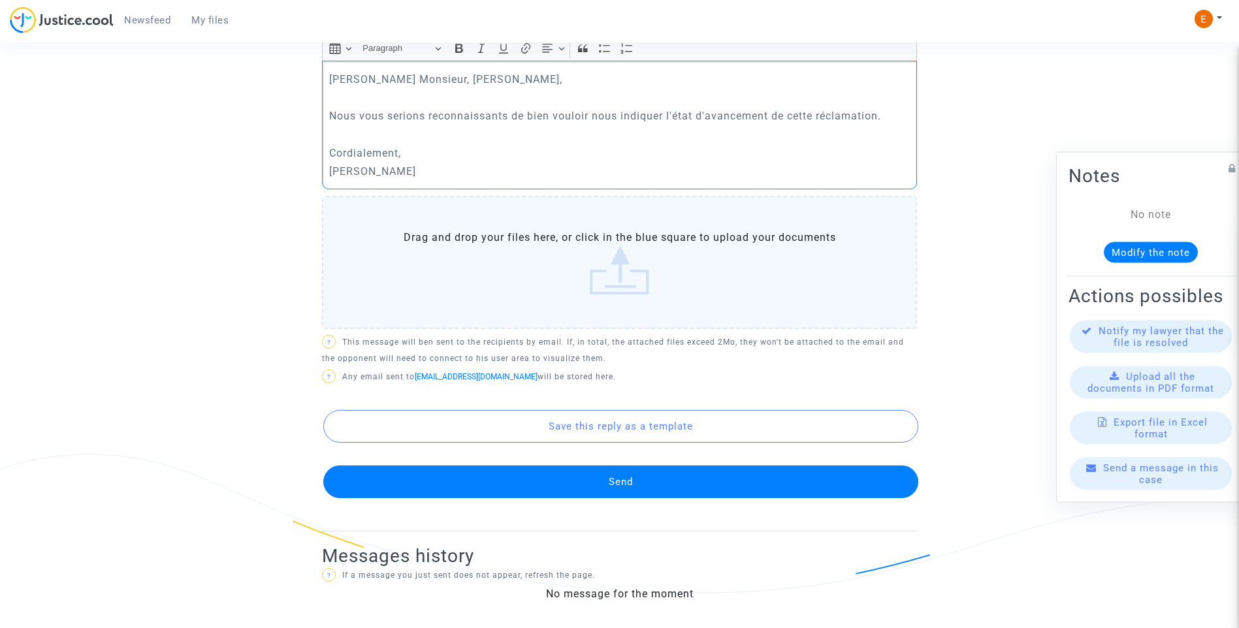
click at [641, 487] on button "Send" at bounding box center [620, 482] width 595 height 33
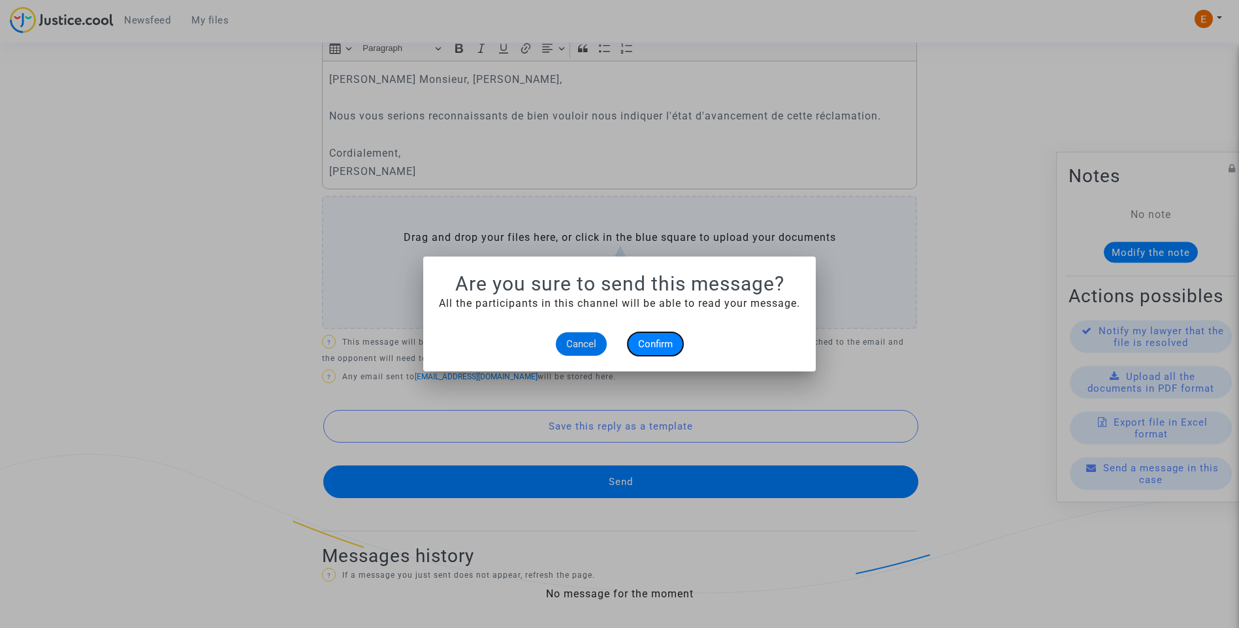
click at [657, 344] on span "Confirm" at bounding box center [655, 344] width 35 height 12
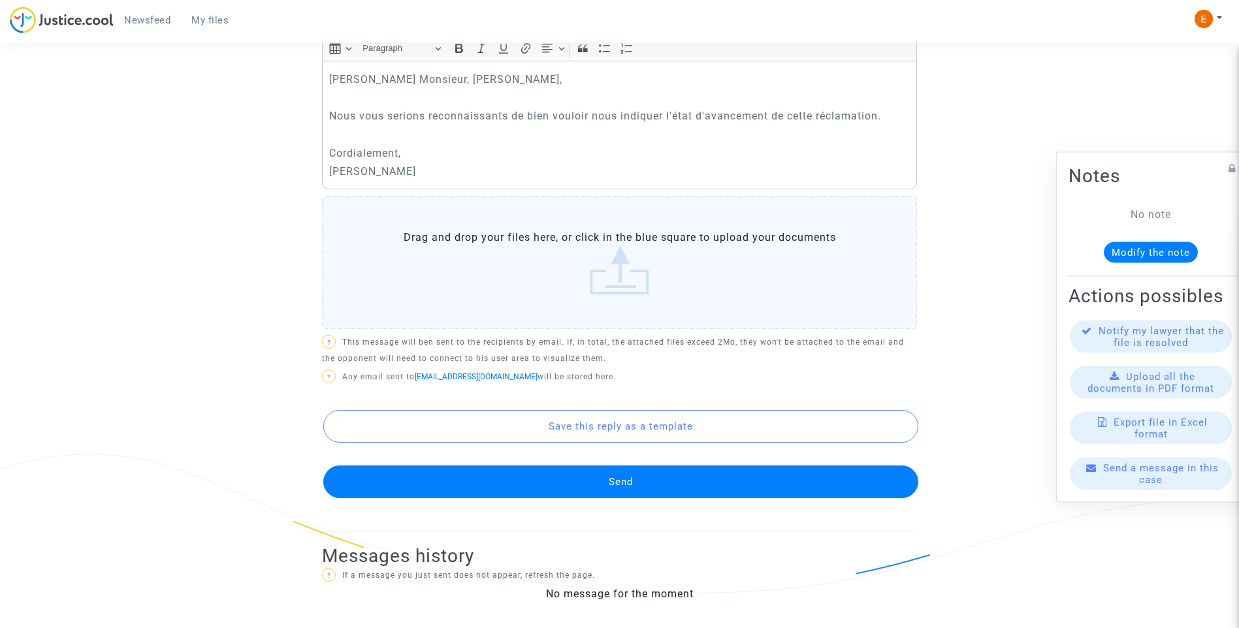
scroll to position [580, 0]
